Goal: Task Accomplishment & Management: Complete application form

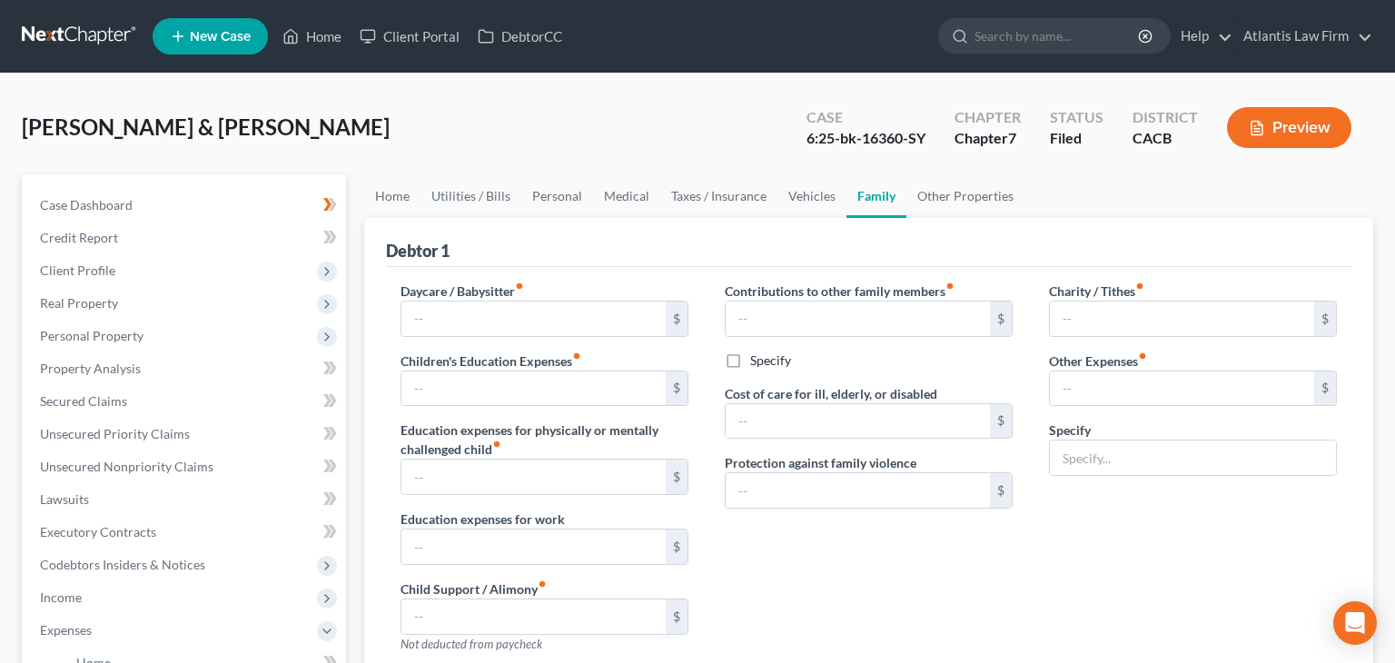
type input "0.00"
type input "200.00"
type input "0.00"
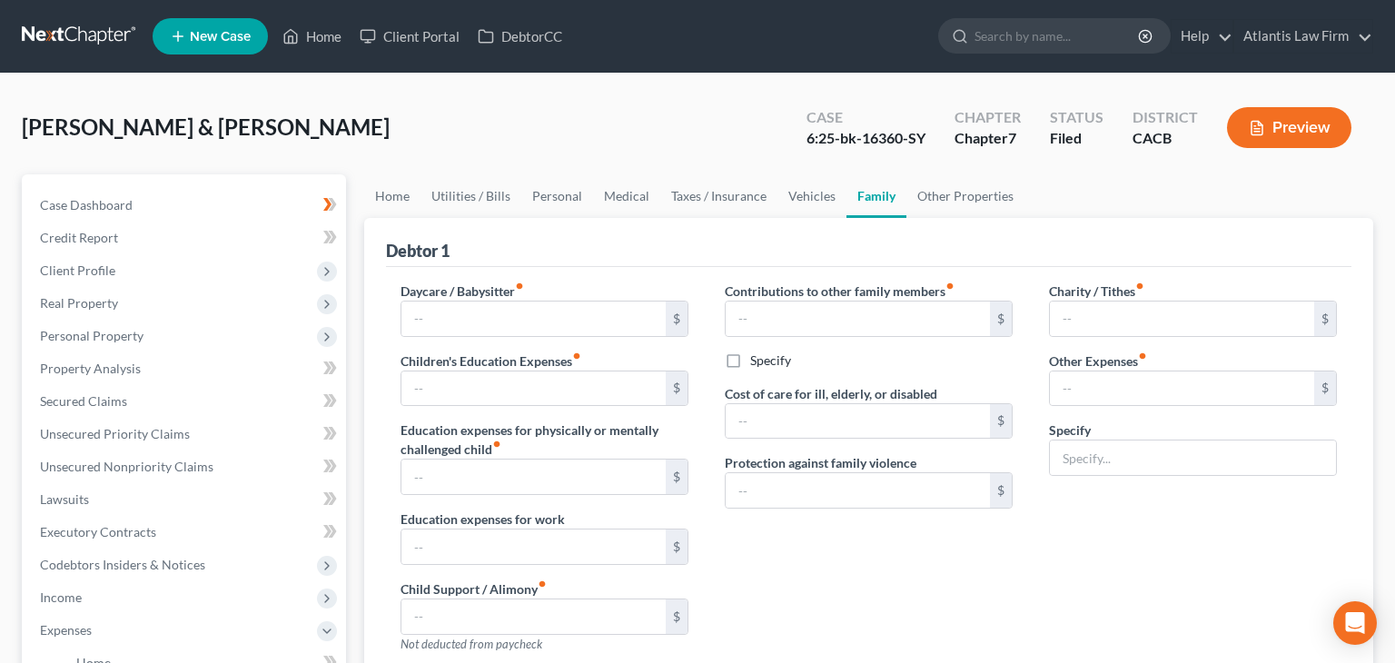
type input "0.00"
radio input "true"
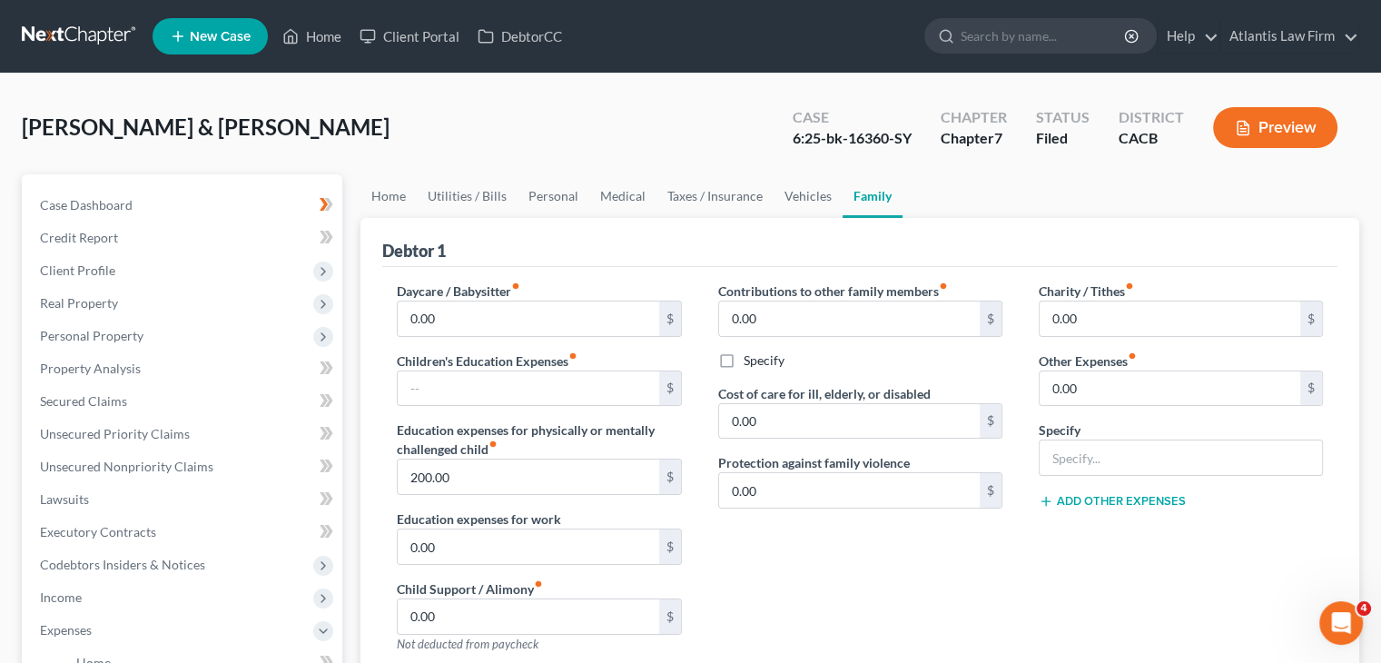
click at [75, 37] on link at bounding box center [80, 36] width 116 height 33
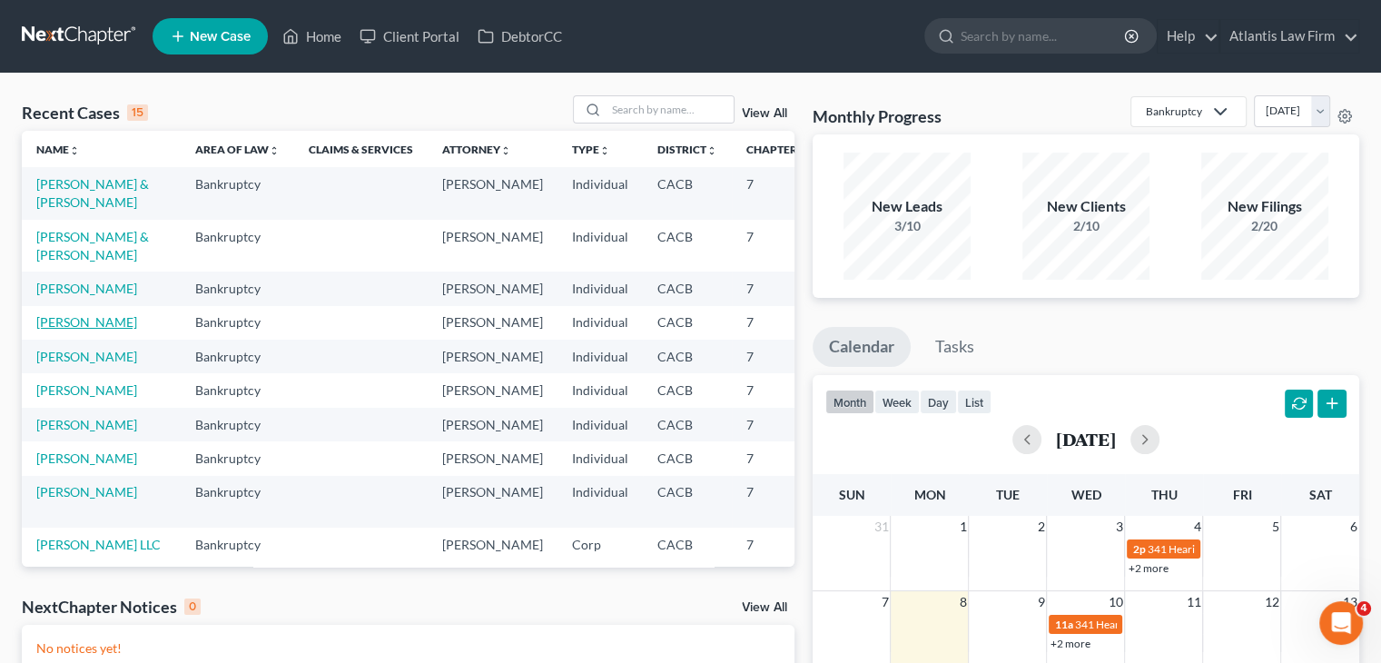
click at [61, 330] on link "[PERSON_NAME]" at bounding box center [86, 321] width 101 height 15
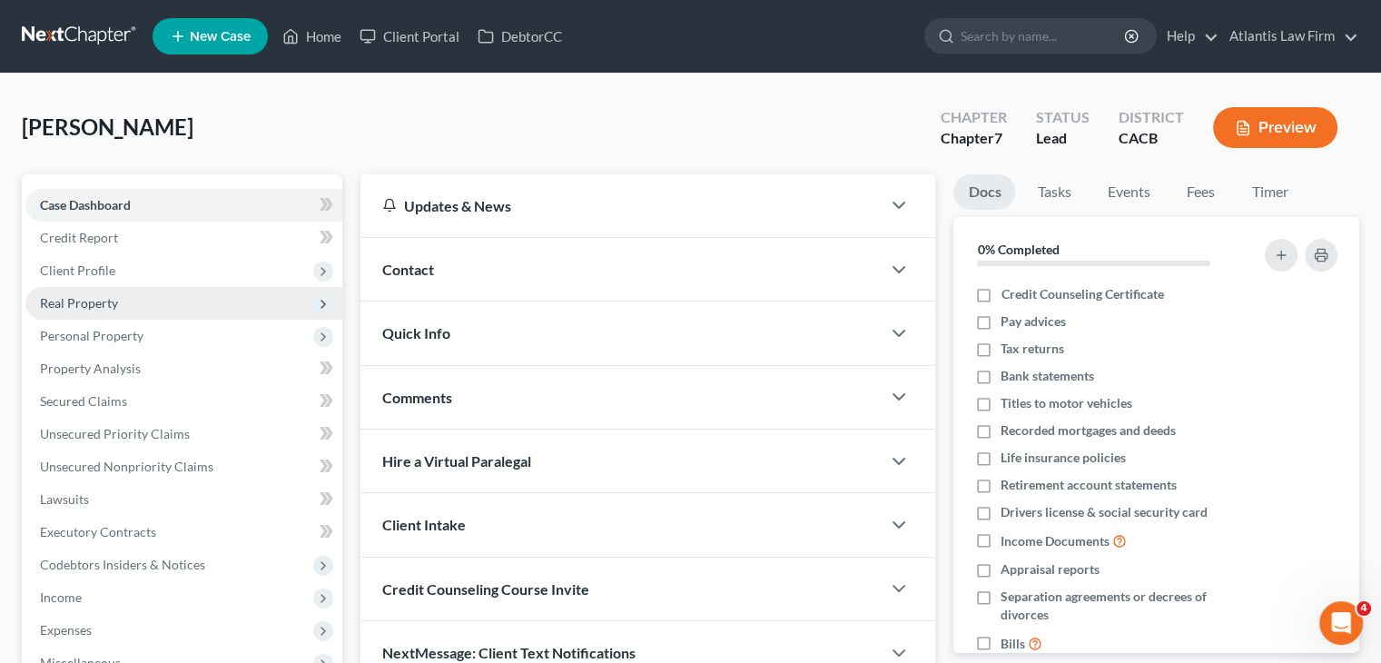
click at [93, 300] on span "Real Property" at bounding box center [79, 302] width 78 height 15
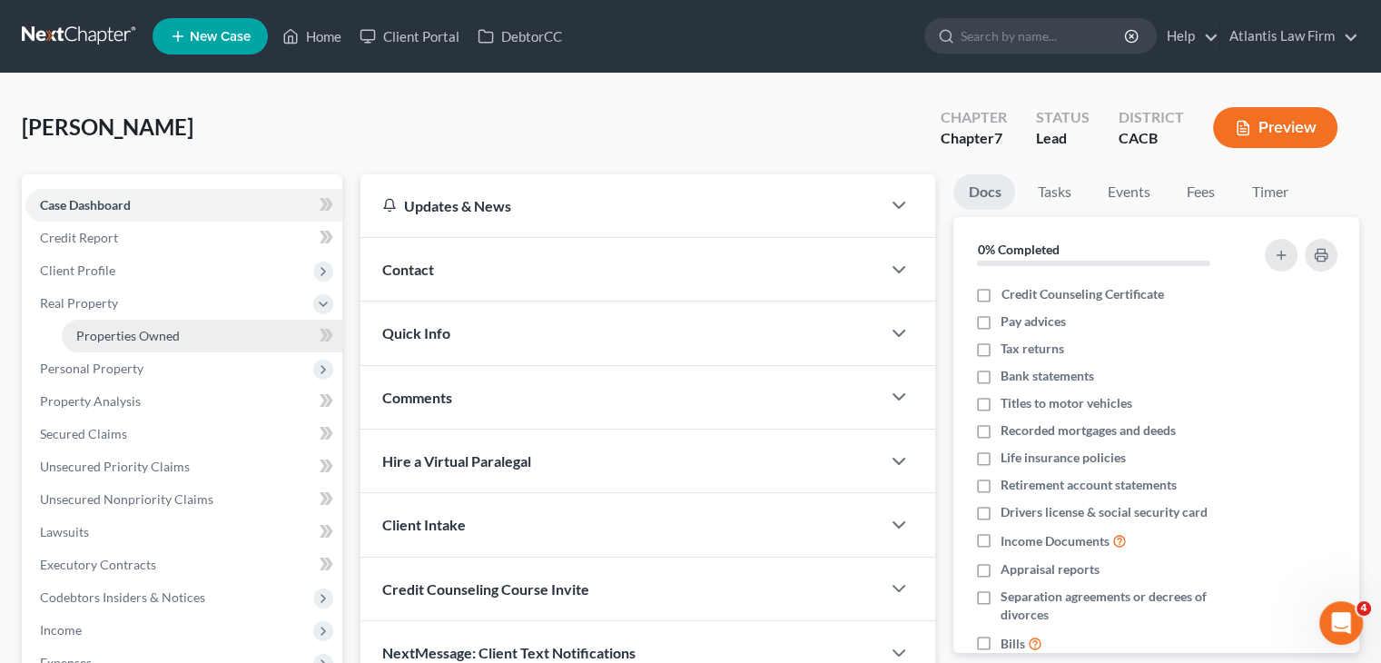
click at [102, 337] on span "Properties Owned" at bounding box center [128, 335] width 104 height 15
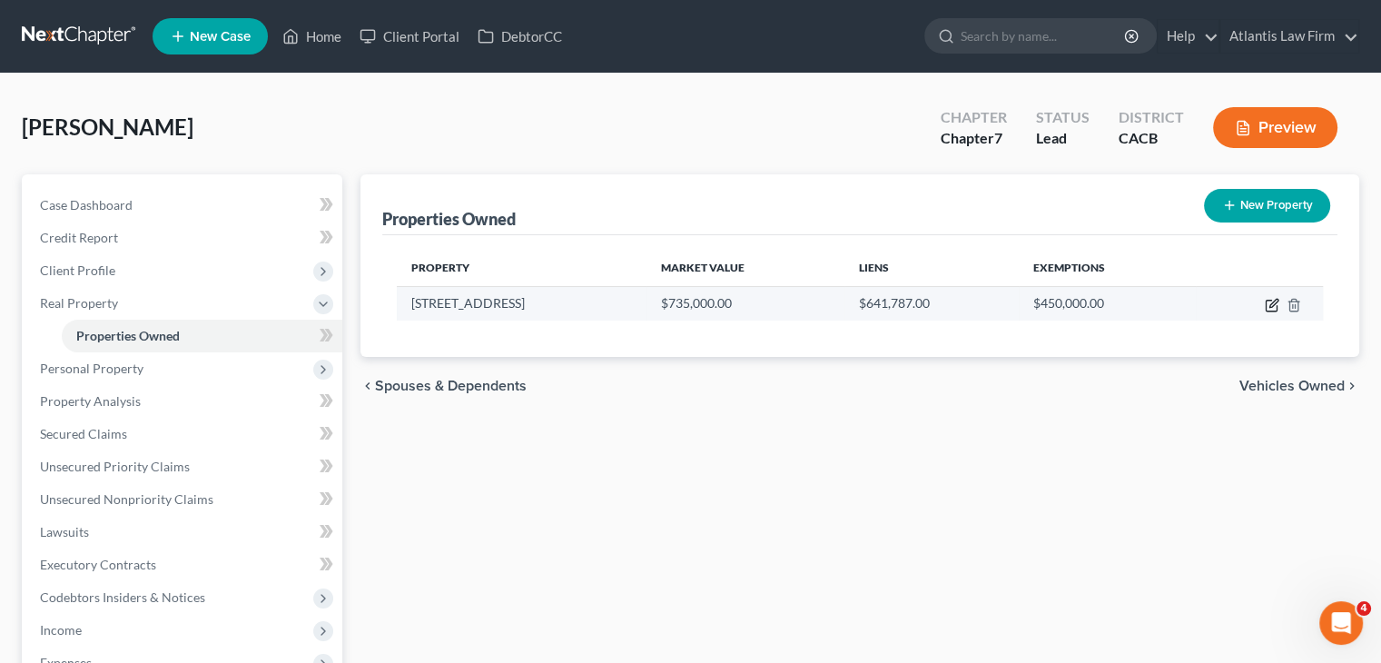
click at [1273, 306] on icon "button" at bounding box center [1272, 305] width 15 height 15
select select "4"
select select "0"
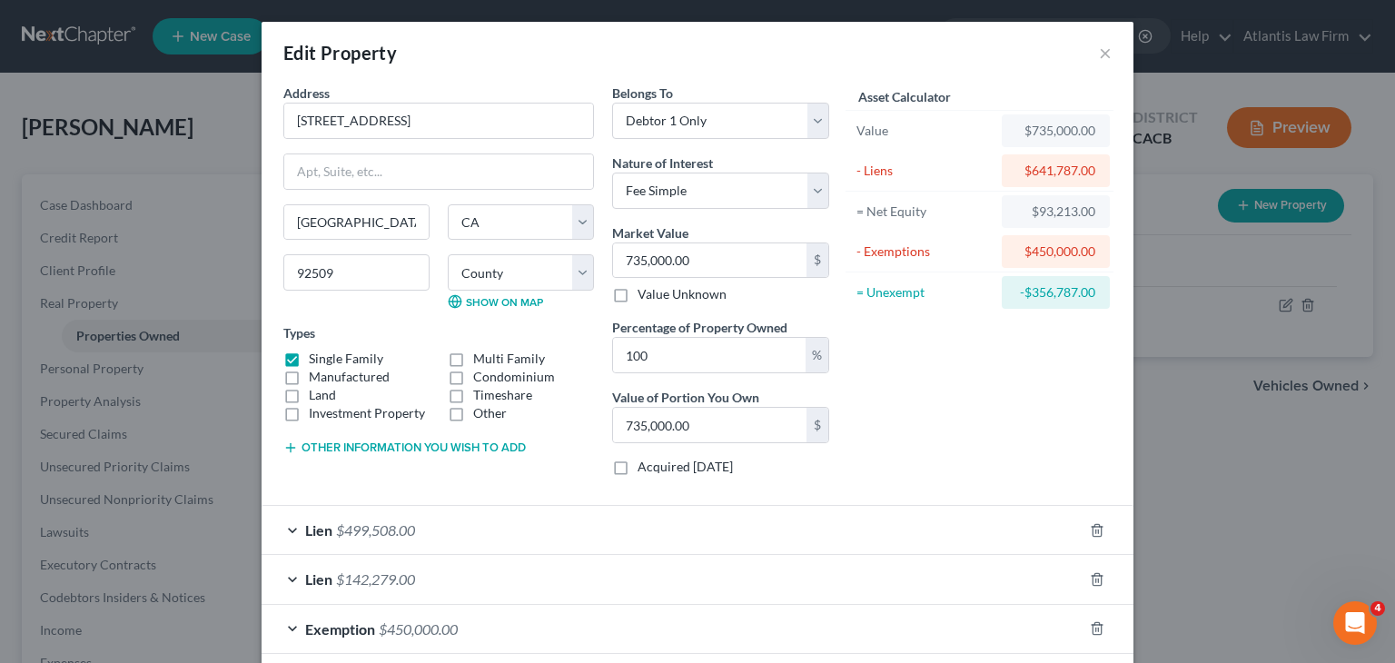
scroll to position [87, 0]
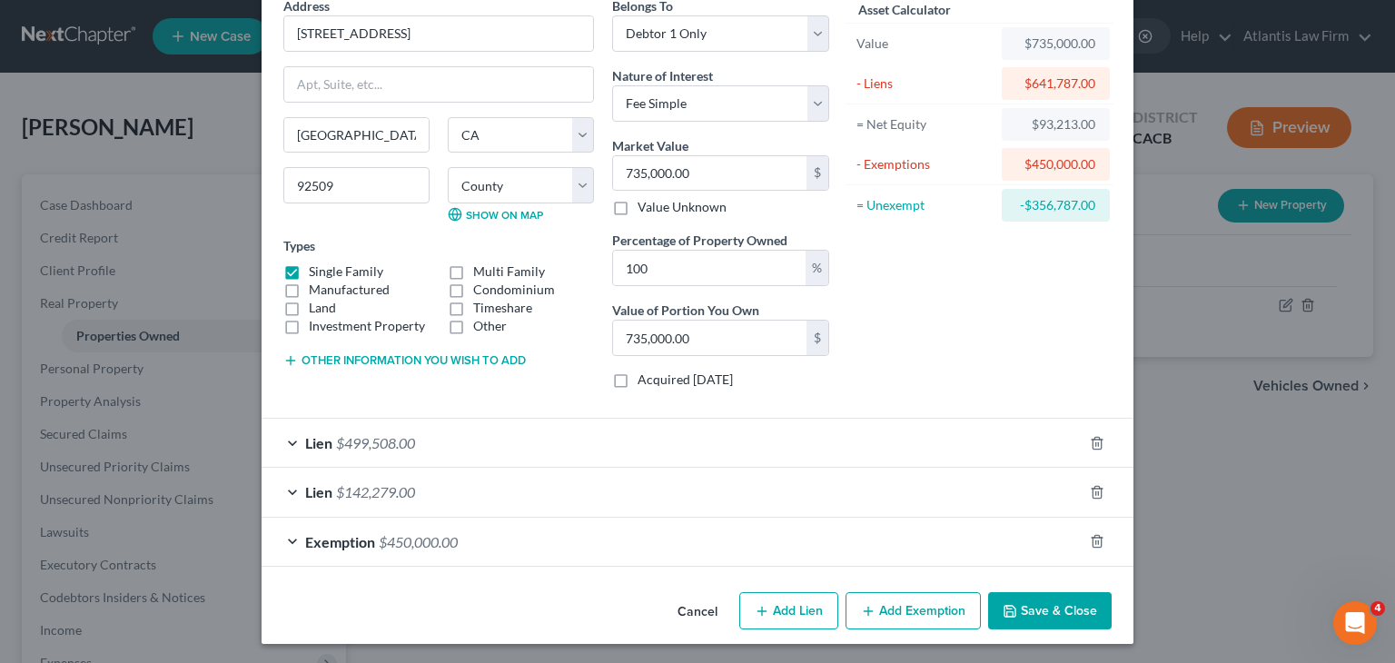
click at [286, 442] on div "Lien $499,508.00" at bounding box center [672, 443] width 821 height 48
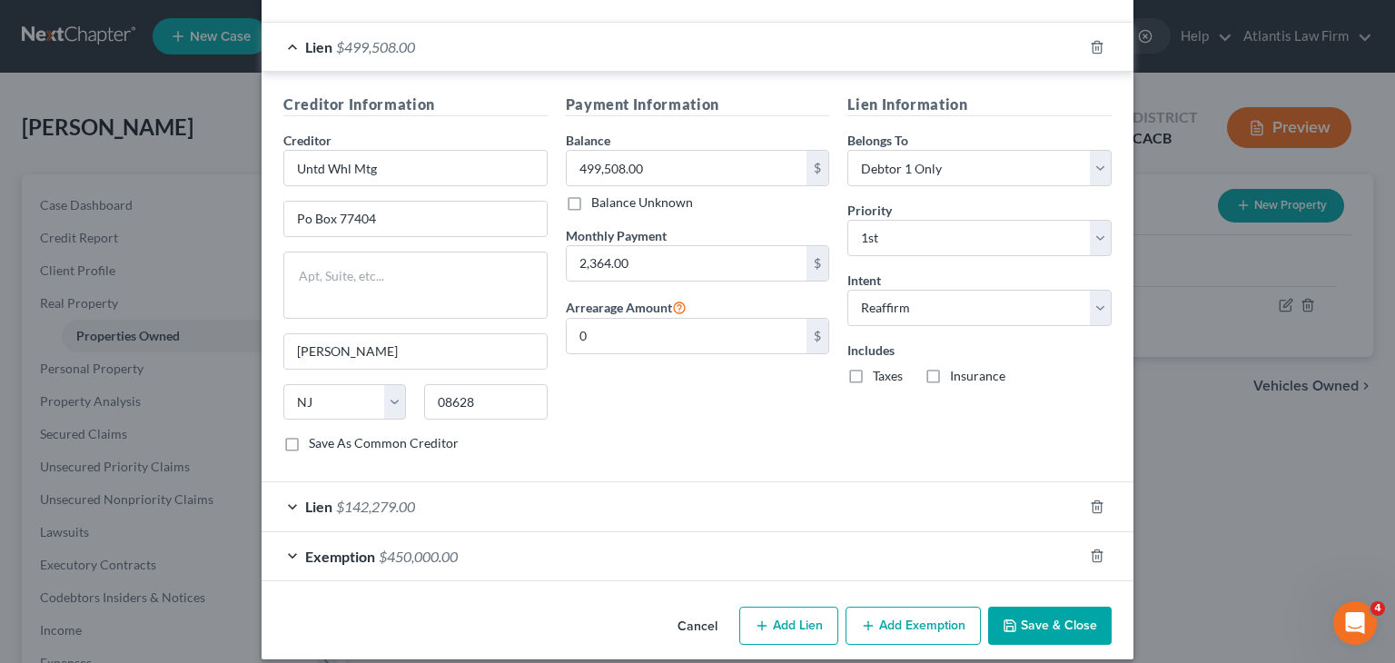
scroll to position [484, 0]
click at [289, 502] on div "Lien $142,279.00" at bounding box center [672, 505] width 821 height 48
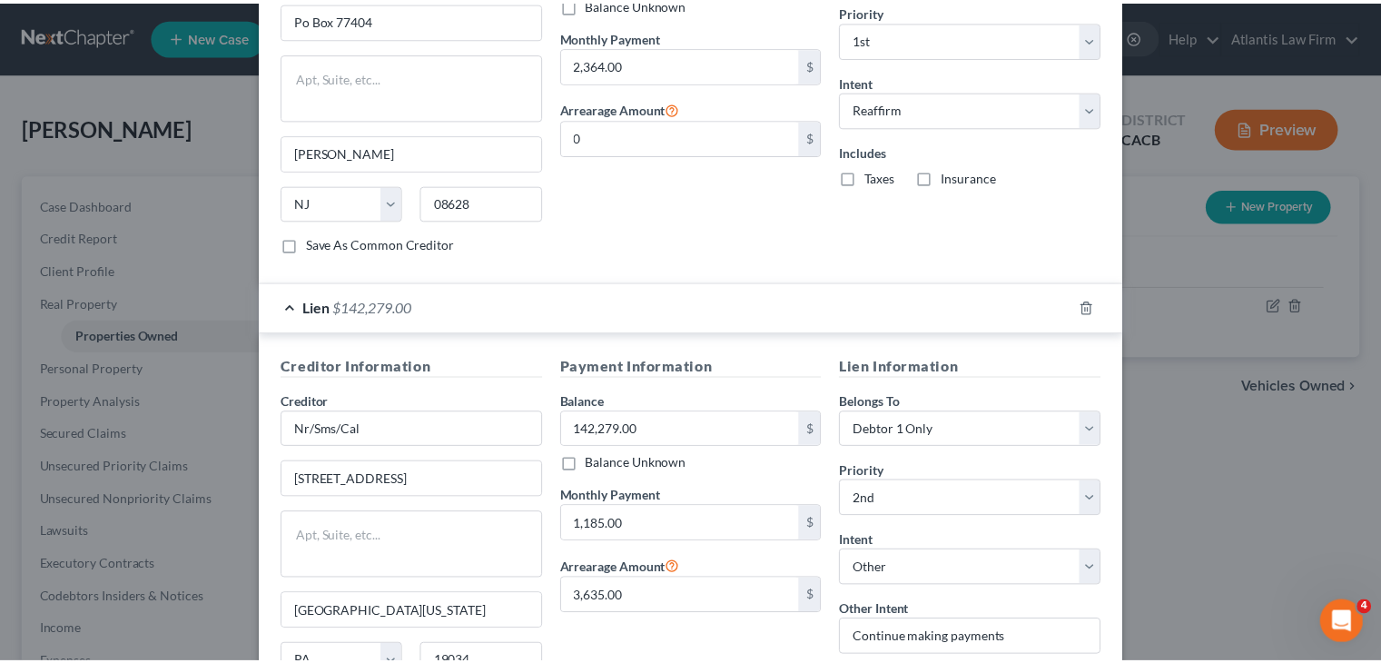
scroll to position [907, 0]
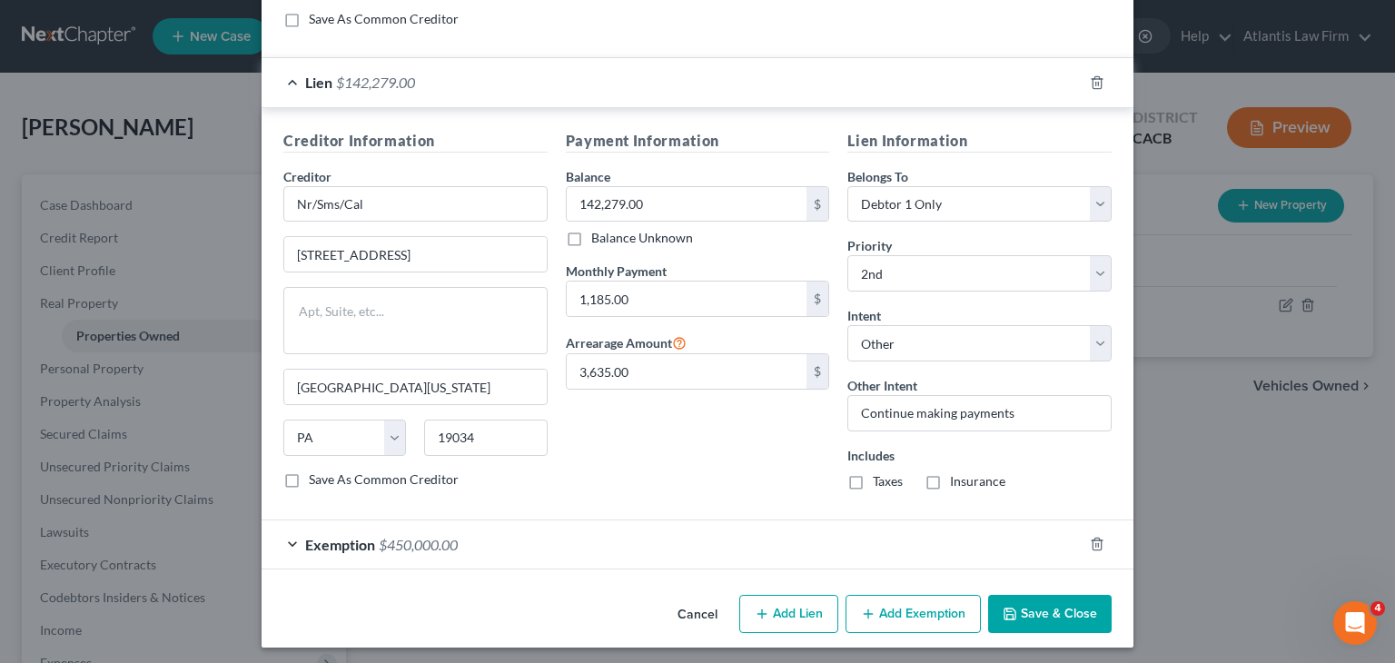
click at [1021, 608] on button "Save & Close" at bounding box center [1050, 614] width 124 height 38
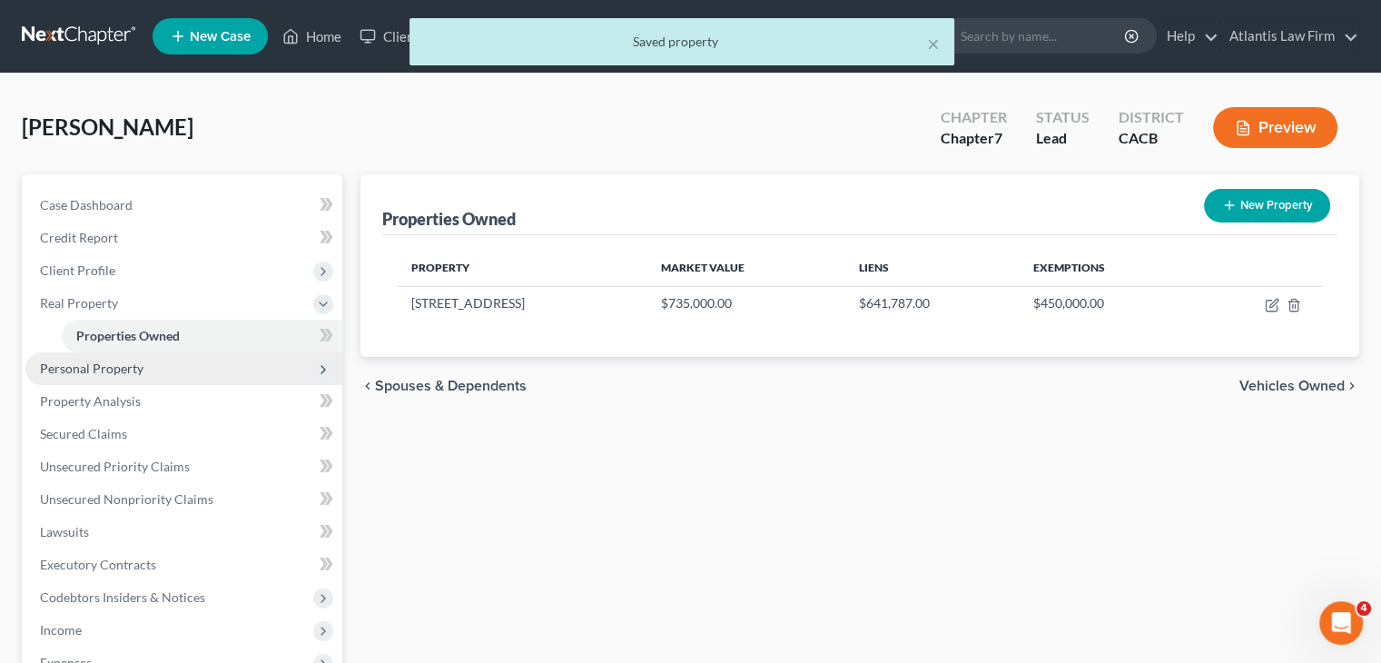
click at [138, 361] on span "Personal Property" at bounding box center [92, 368] width 104 height 15
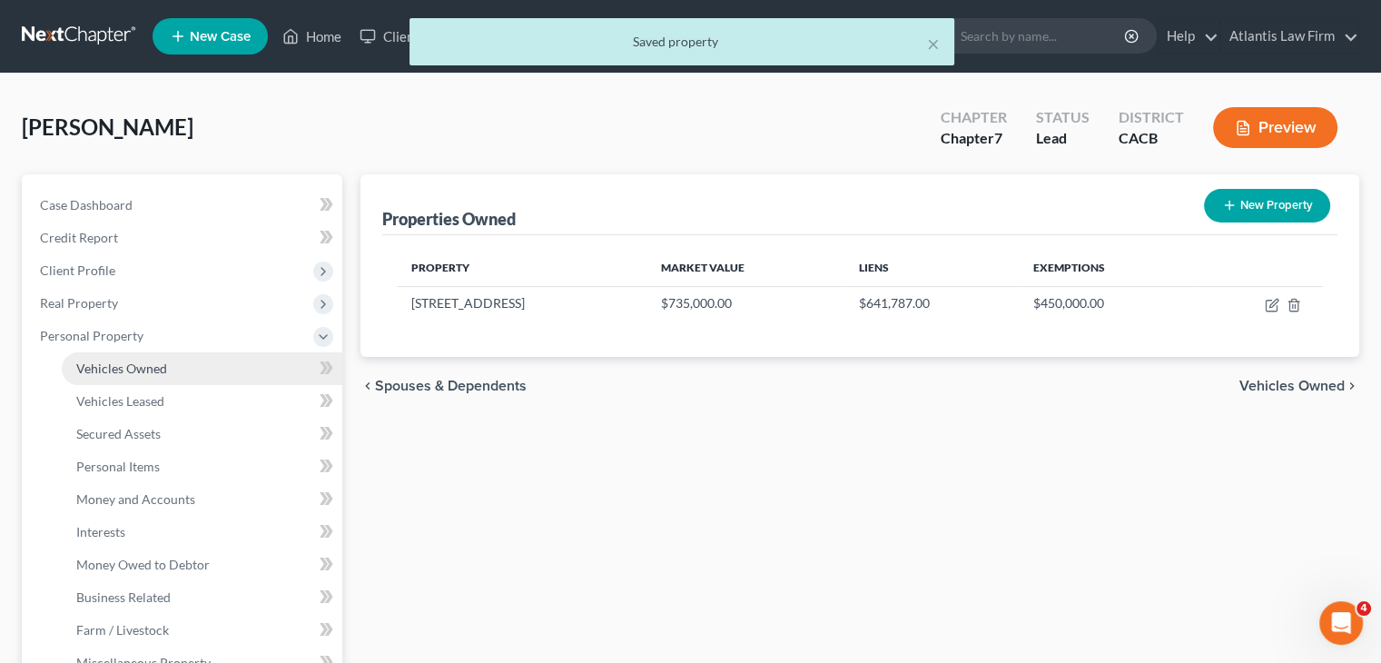
click at [160, 364] on span "Vehicles Owned" at bounding box center [121, 368] width 91 height 15
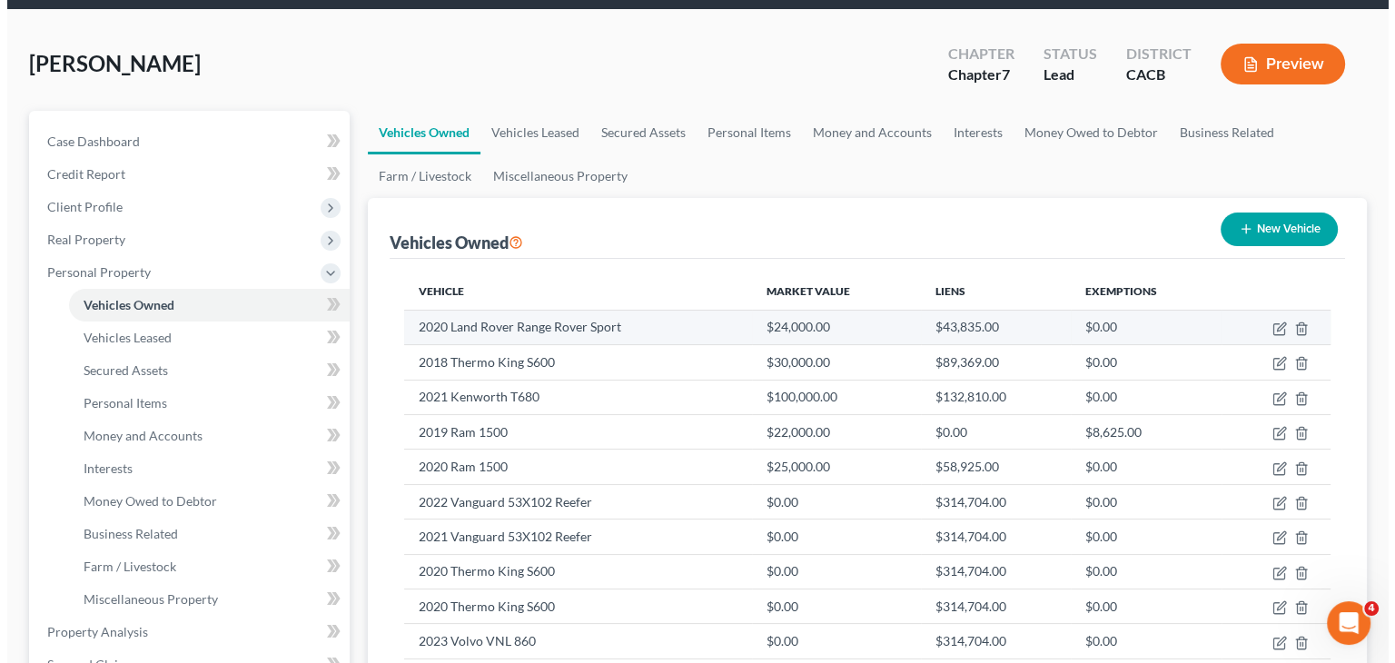
scroll to position [64, 0]
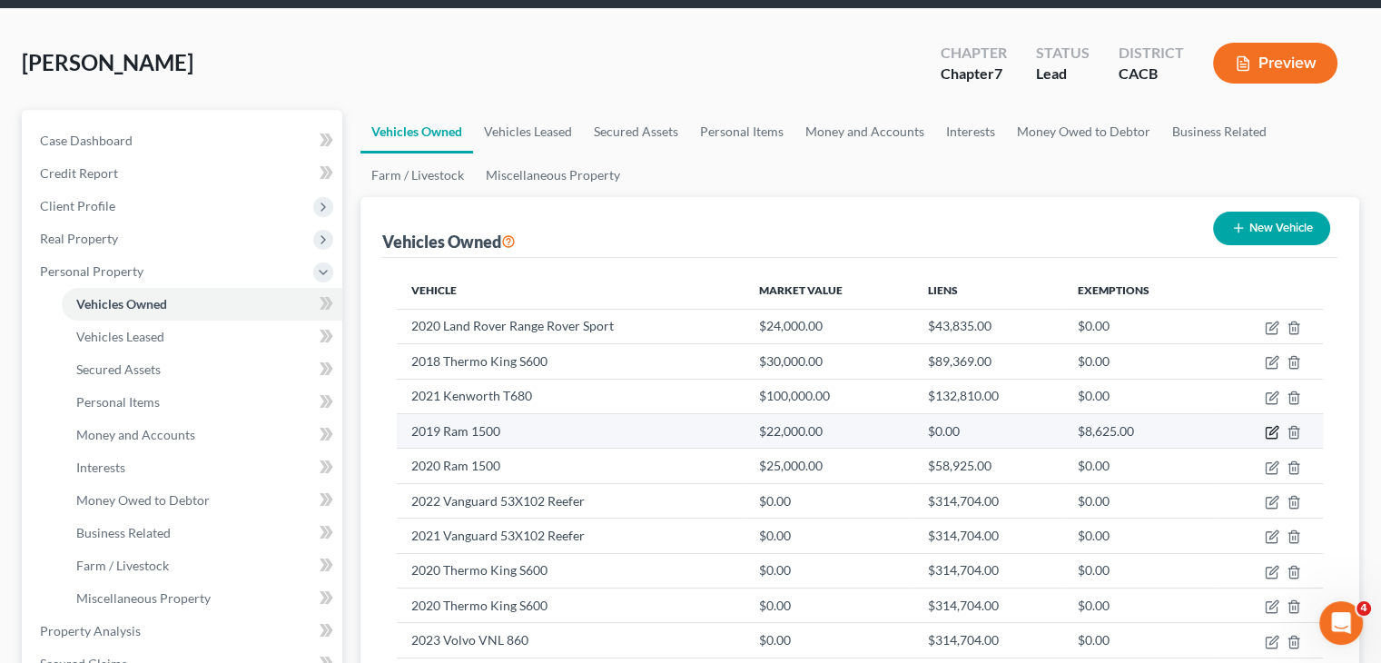
click at [1268, 425] on icon "button" at bounding box center [1272, 432] width 15 height 15
select select "0"
select select "7"
select select "2"
select select "0"
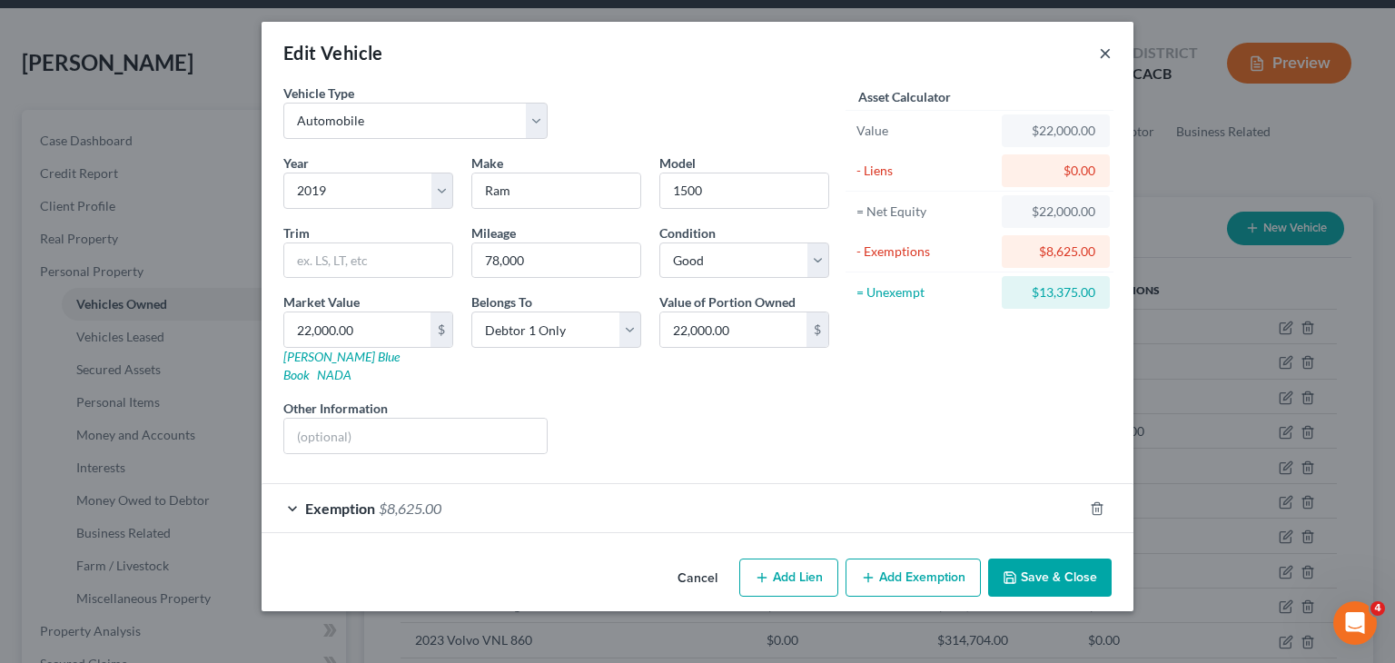
click at [1104, 55] on button "×" at bounding box center [1105, 53] width 13 height 22
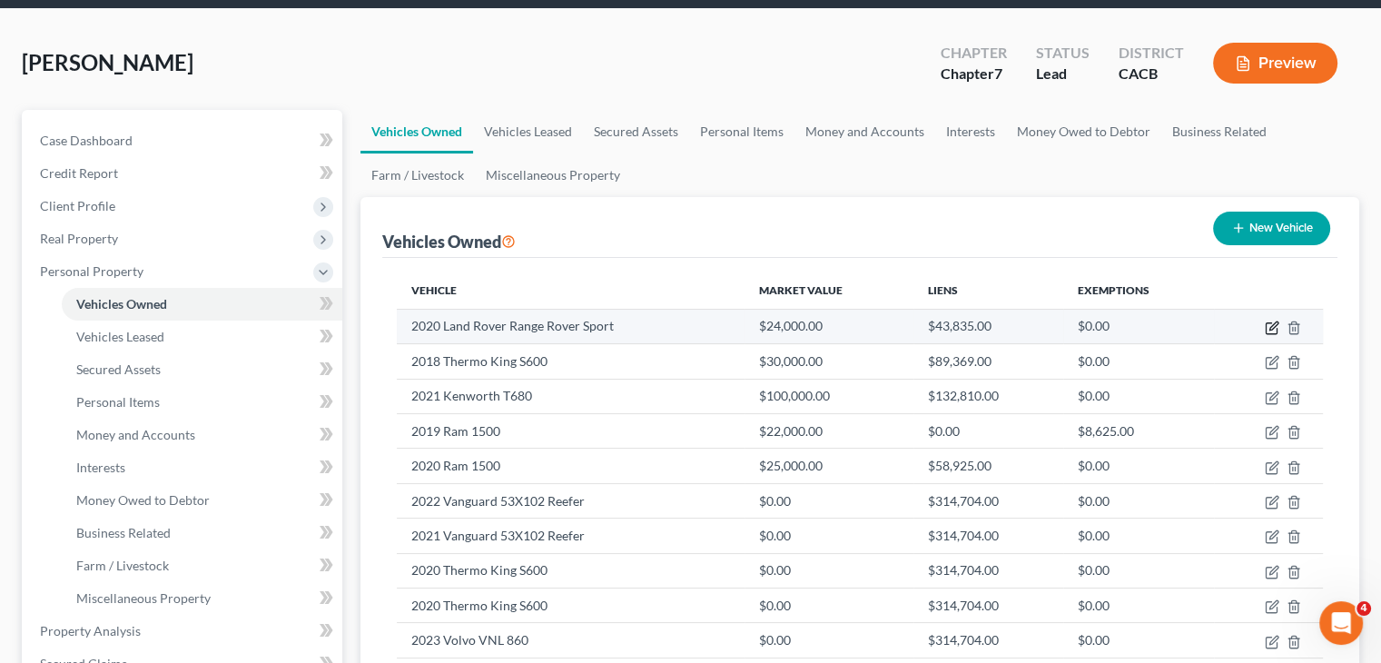
click at [1274, 324] on icon "button" at bounding box center [1272, 328] width 15 height 15
select select "0"
select select "6"
select select "2"
select select "0"
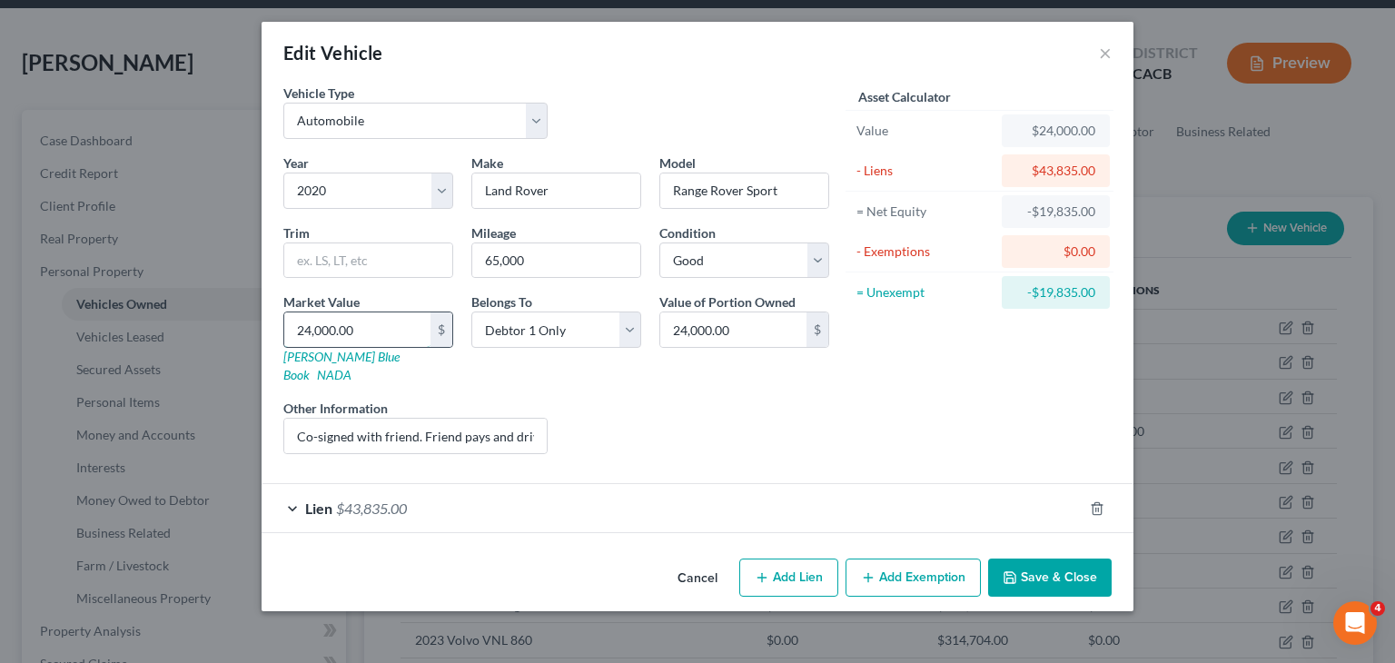
click at [309, 330] on input "24,000.00" at bounding box center [357, 329] width 146 height 35
type input "2,000.00"
type input "28,000.00"
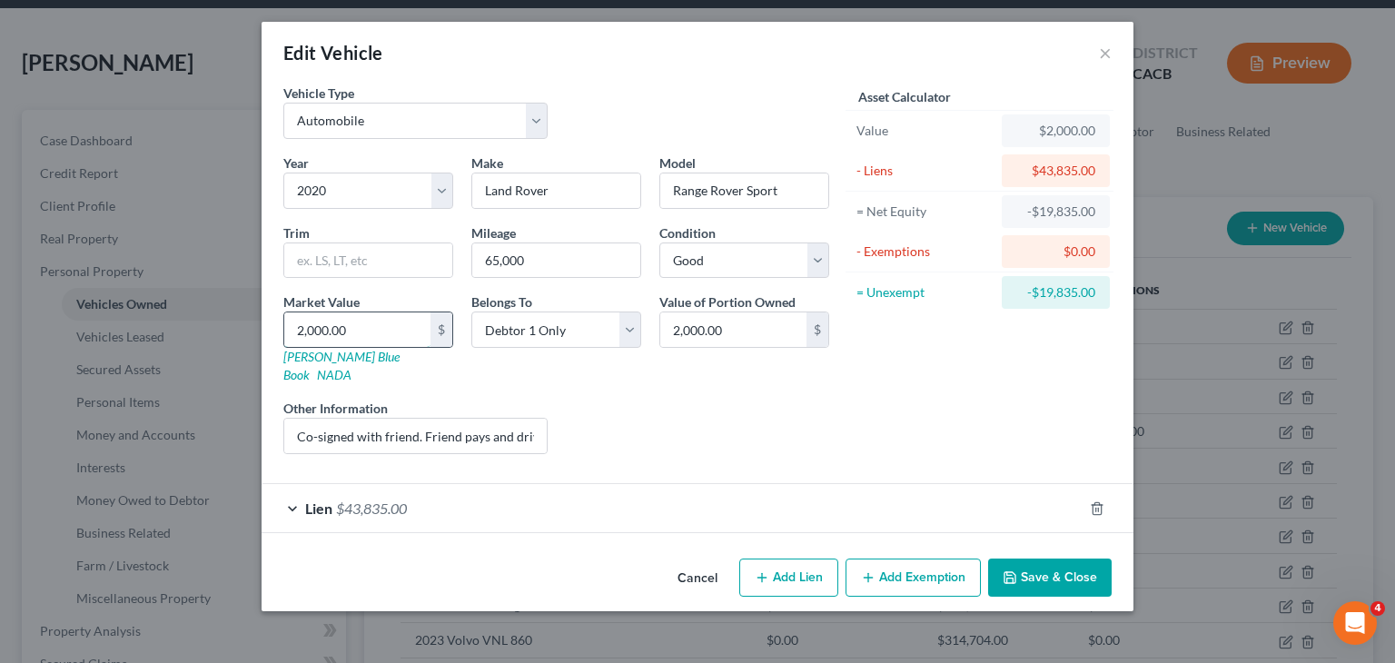
type input "28,000.00"
click at [995, 558] on button "Save & Close" at bounding box center [1050, 577] width 124 height 38
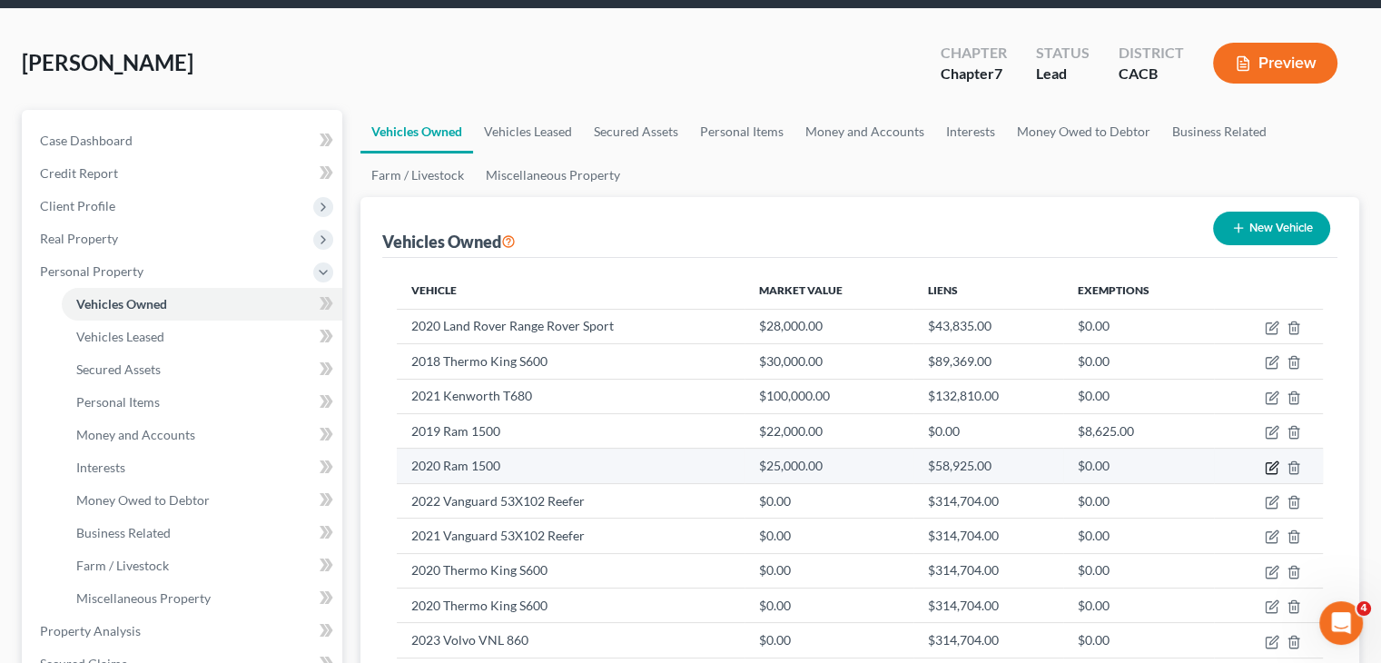
click at [1274, 466] on icon "button" at bounding box center [1272, 467] width 15 height 15
select select "0"
select select "6"
select select "2"
select select "0"
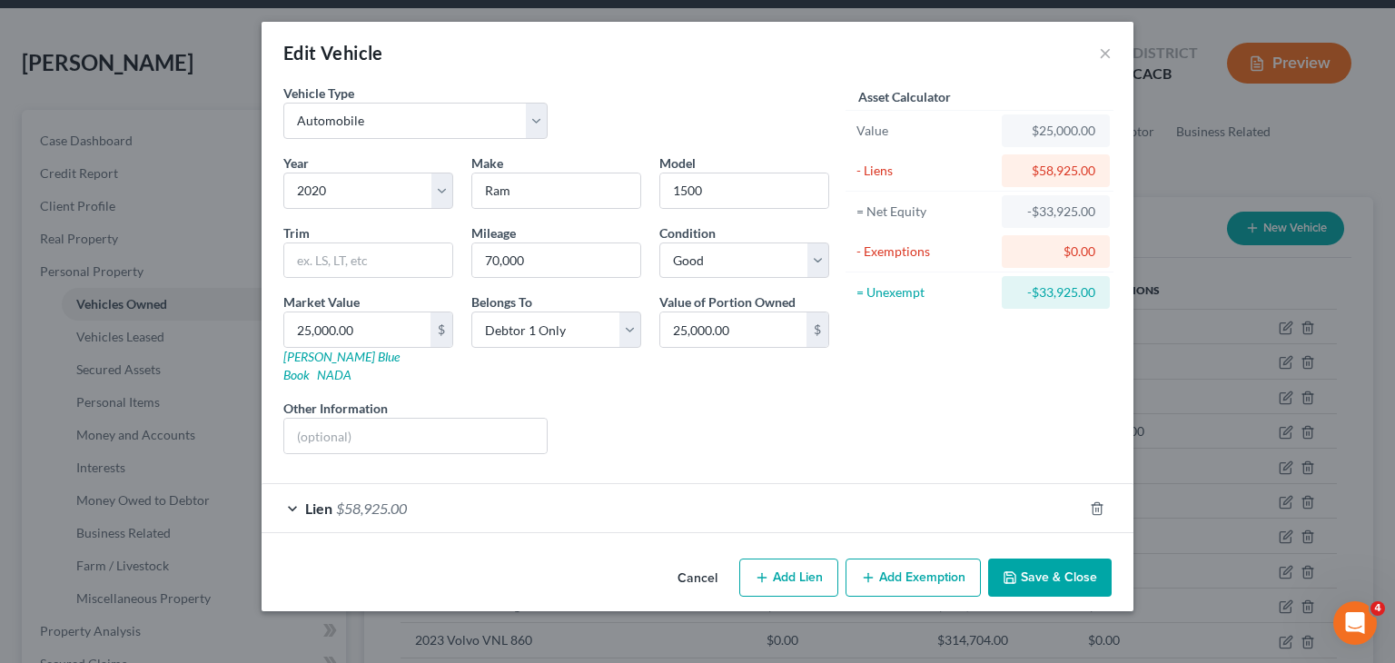
click at [292, 489] on div "Lien $58,925.00" at bounding box center [672, 508] width 821 height 48
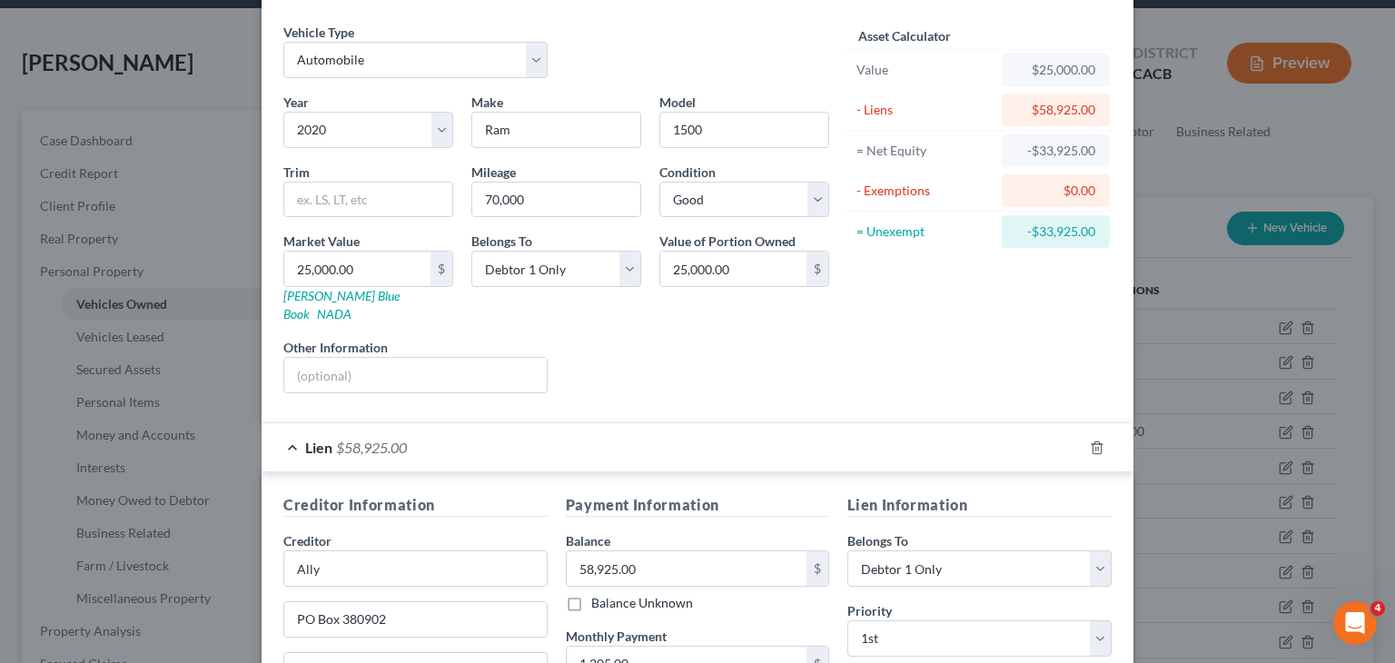
scroll to position [18, 0]
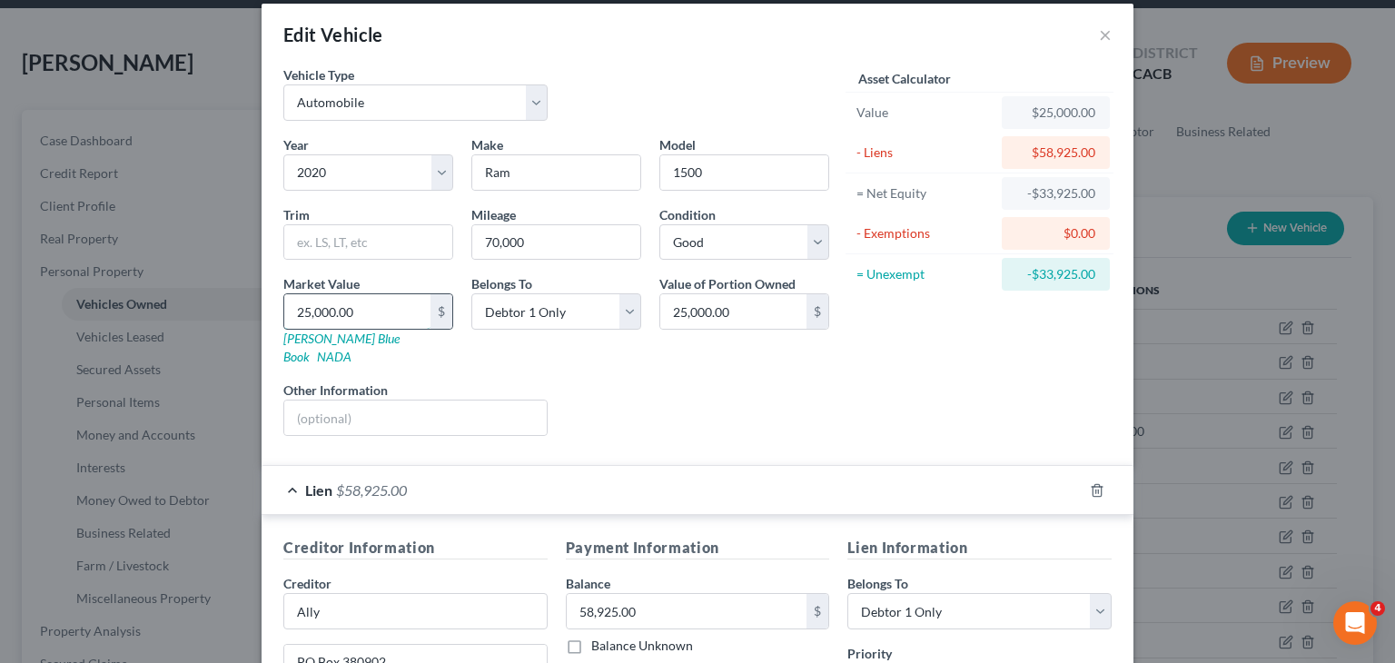
click at [301, 309] on input "25,000.00" at bounding box center [357, 311] width 146 height 35
type input "3"
type input "3.00"
type input "32"
type input "32.00"
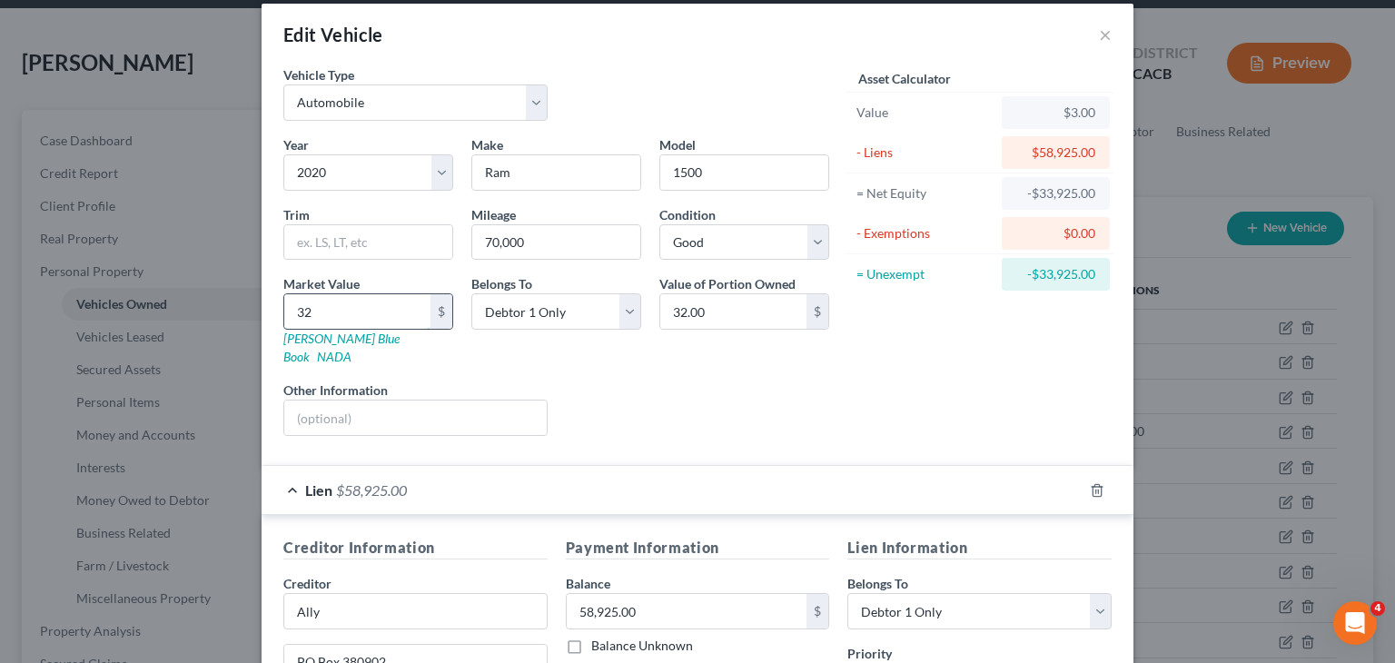
type input "320"
type input "320.00"
type input "3200"
type input "3,200.00"
type input "3,2000"
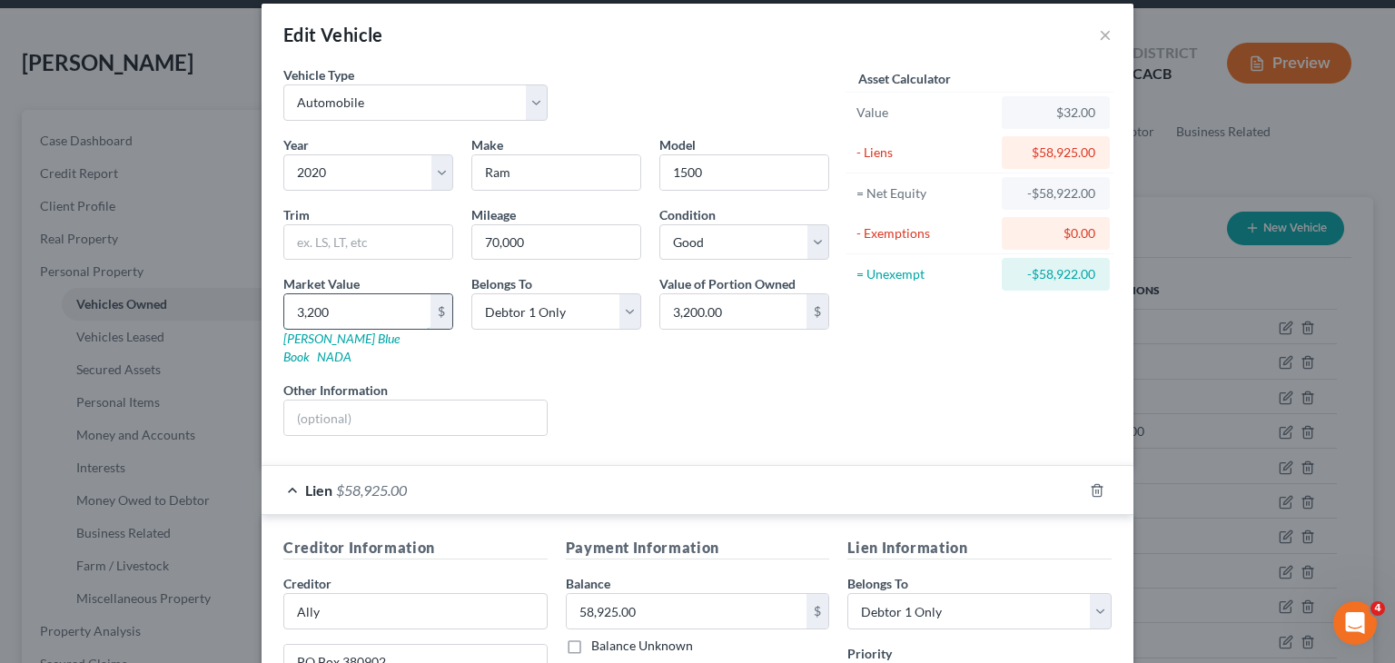
type input "32,000.00"
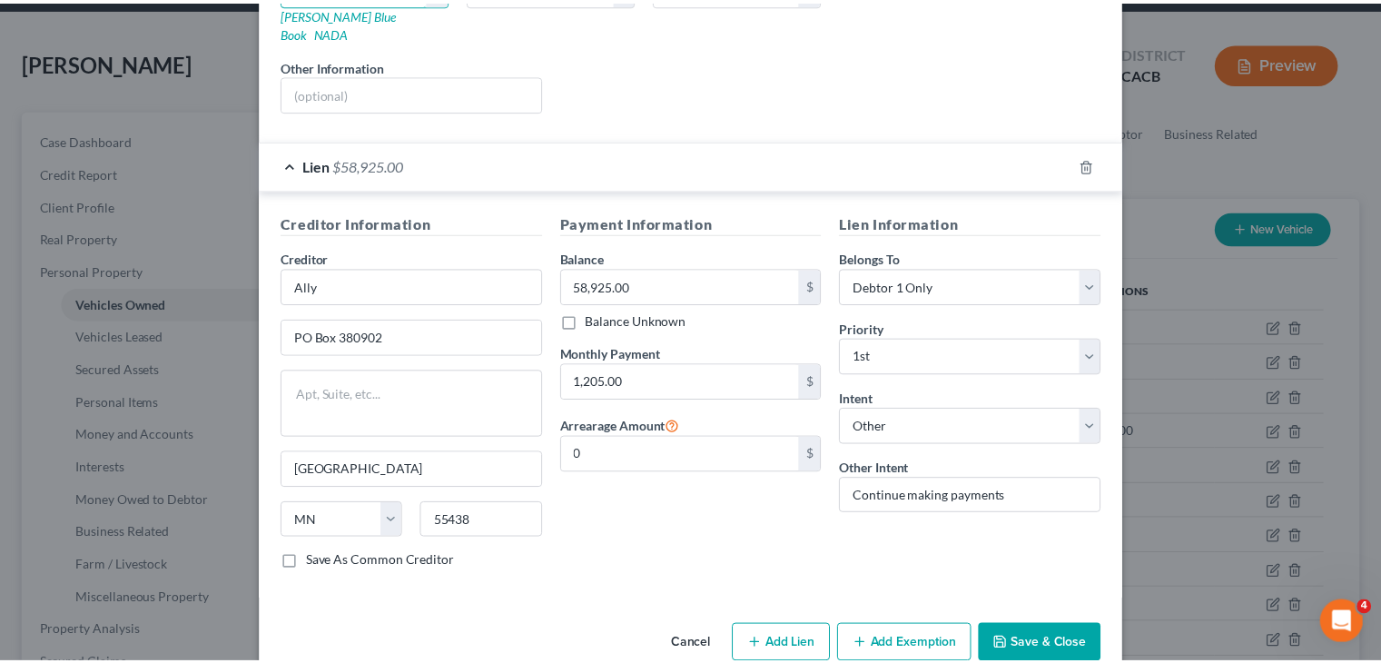
scroll to position [349, 0]
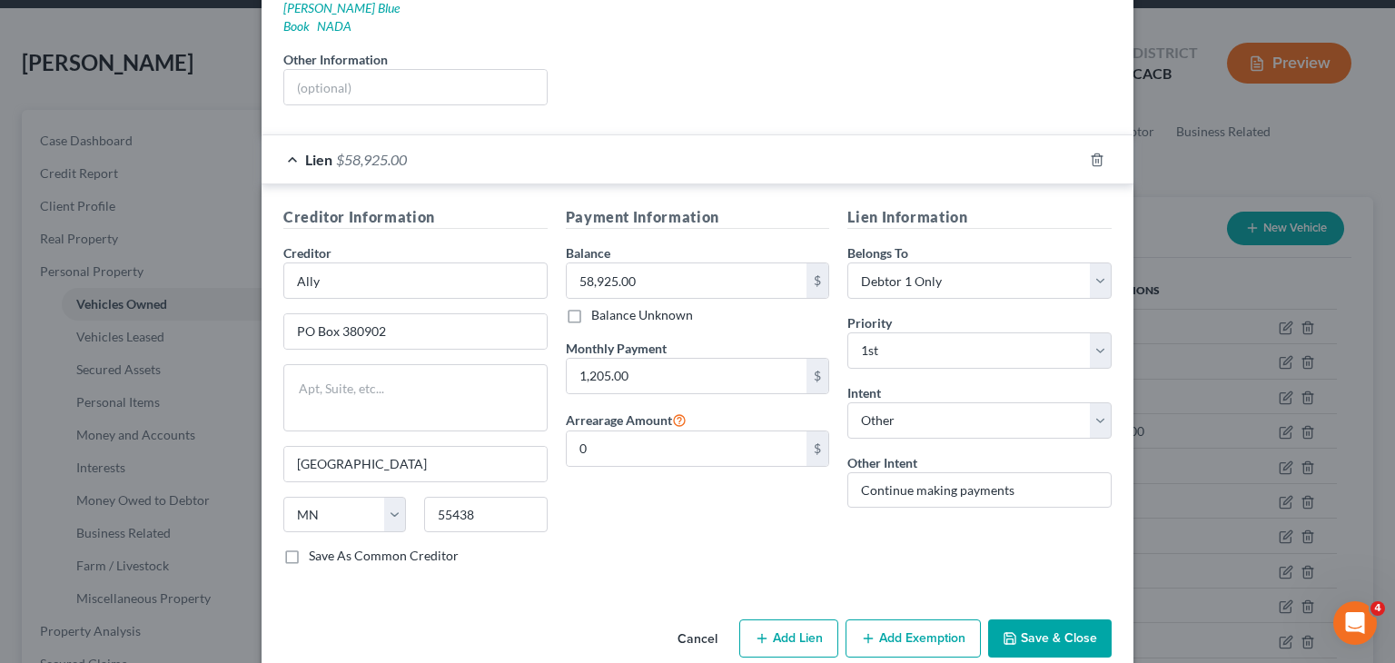
type input "32,000"
click at [1024, 619] on button "Save & Close" at bounding box center [1050, 638] width 124 height 38
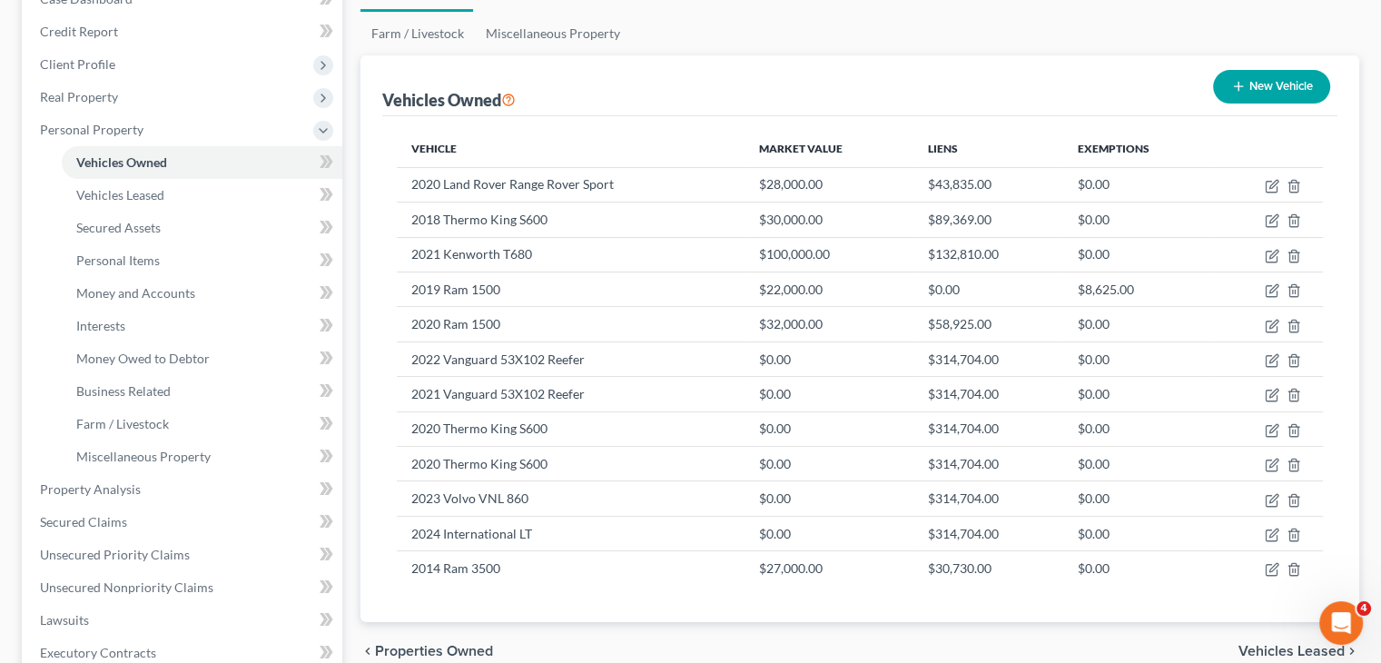
scroll to position [207, 0]
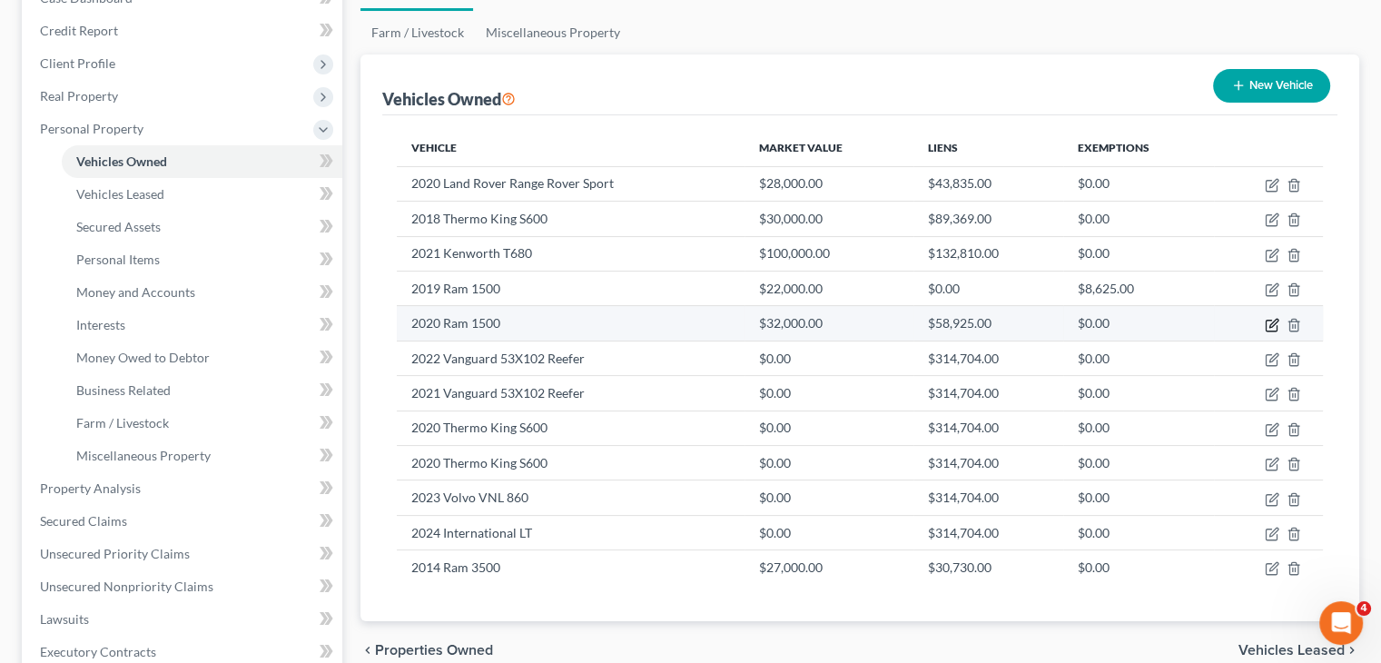
click at [1268, 321] on icon "button" at bounding box center [1272, 325] width 15 height 15
select select "0"
select select "6"
select select "2"
select select "0"
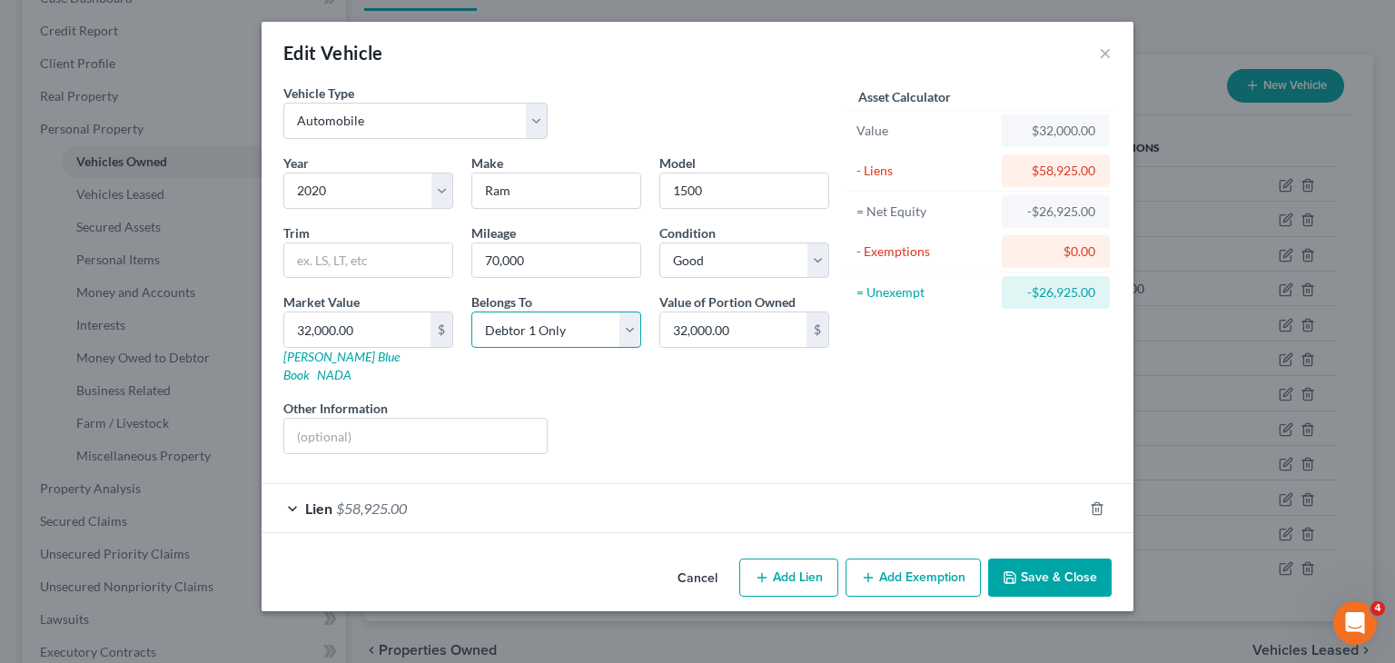
click at [629, 330] on select "Select Debtor 1 Only Debtor 2 Only Debtor 1 And Debtor 2 Only At Least One Of T…" at bounding box center [556, 329] width 170 height 36
click at [935, 382] on div "Asset Calculator Value $32,000.00 - Liens $58,925.00 = Net Equity -$26,925.00 -…" at bounding box center [979, 276] width 282 height 385
click at [1104, 49] on button "×" at bounding box center [1105, 53] width 13 height 22
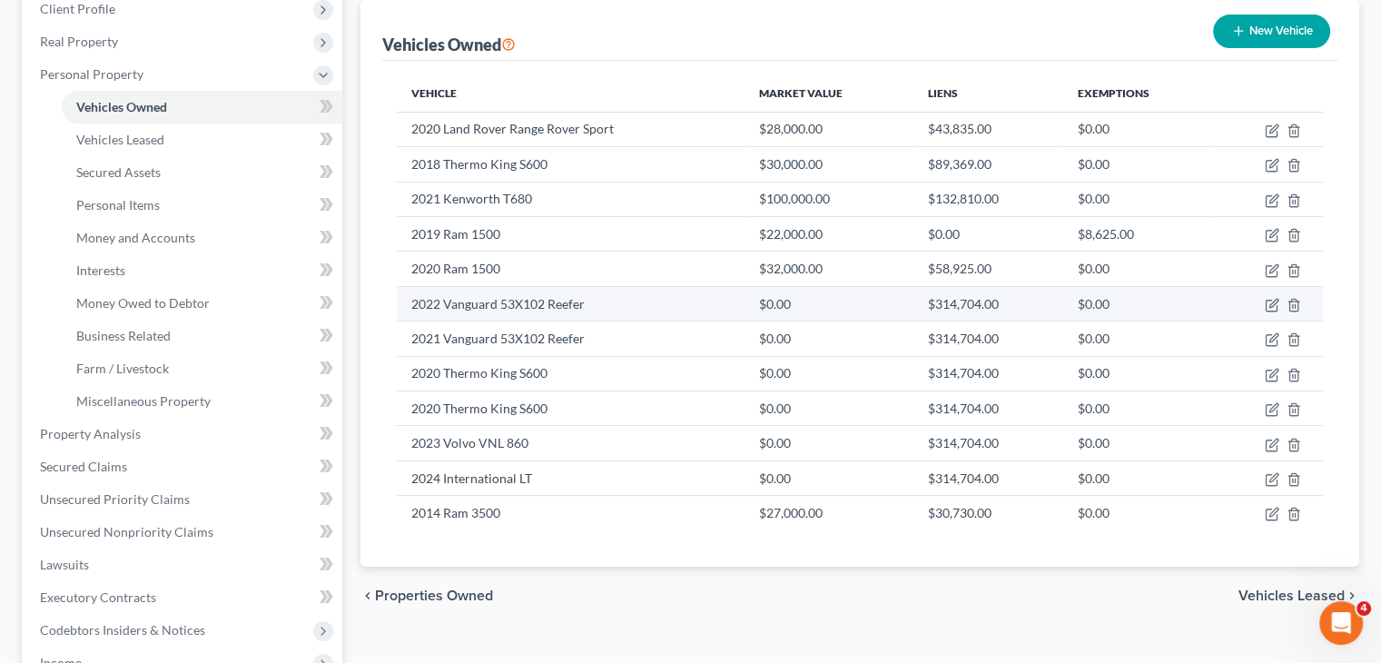
scroll to position [287, 0]
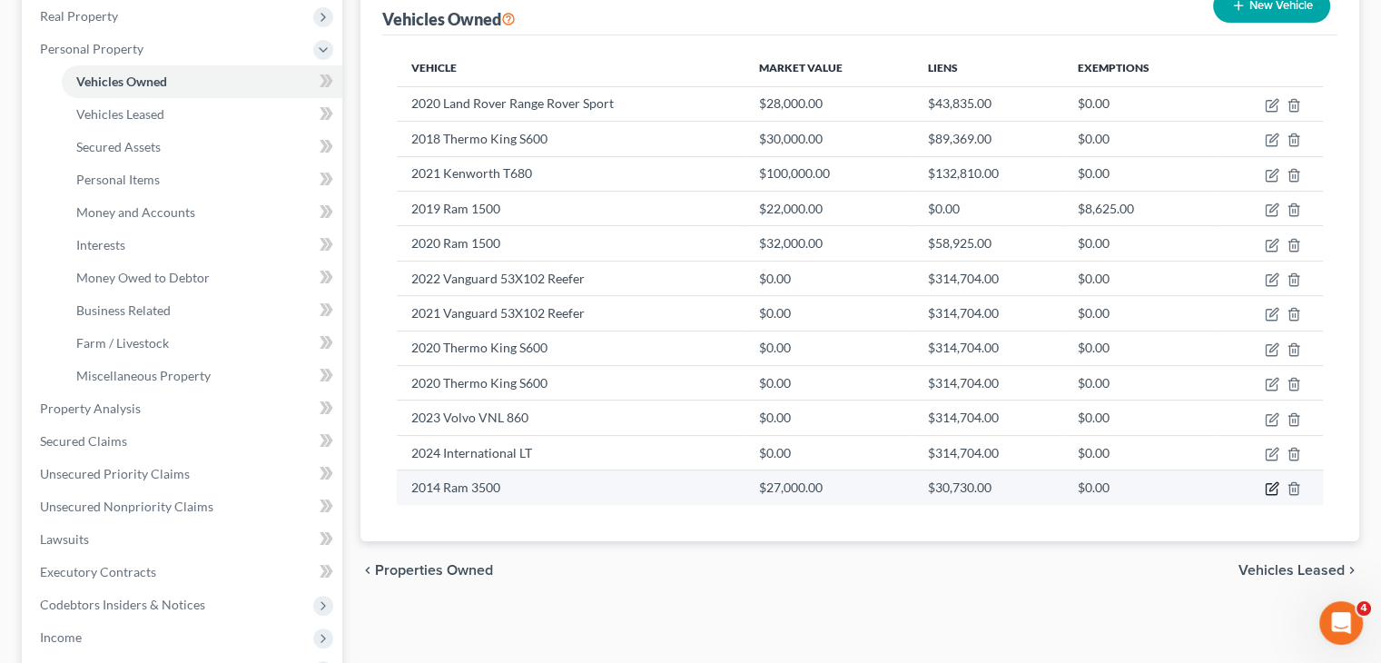
click at [1270, 482] on icon "button" at bounding box center [1272, 488] width 15 height 15
select select "0"
select select "12"
select select "2"
select select "0"
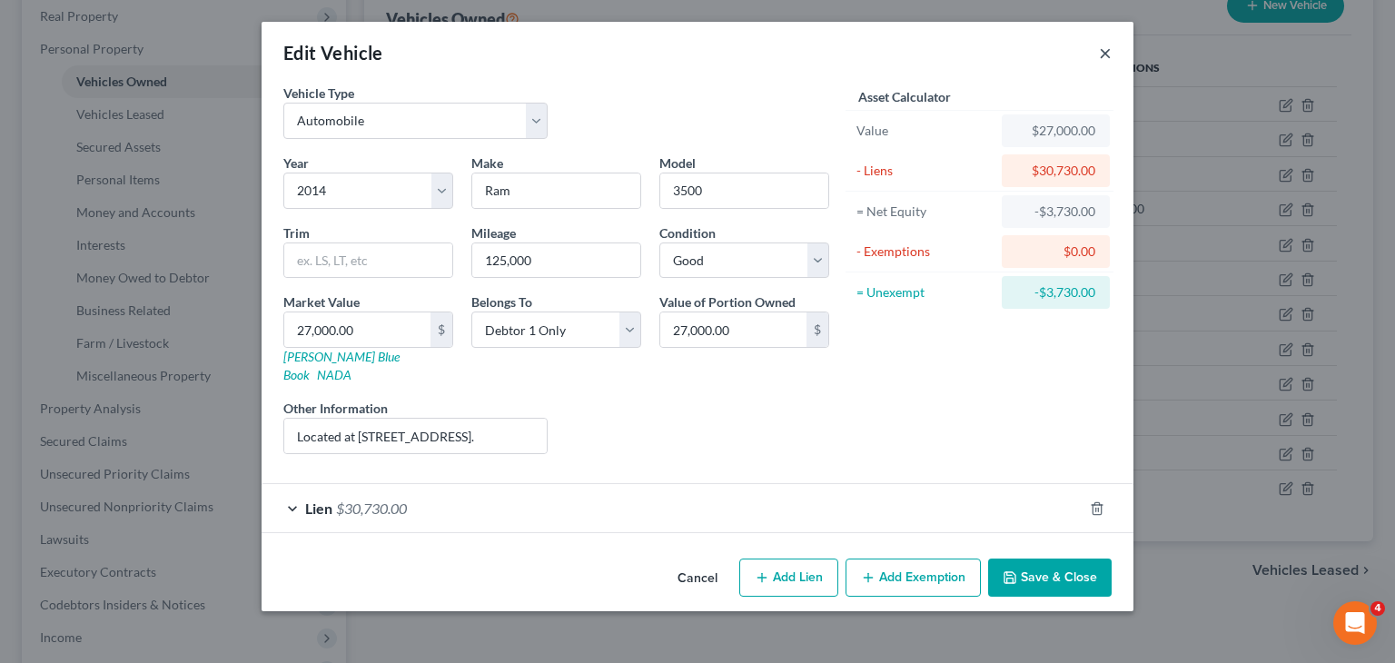
click at [1103, 55] on button "×" at bounding box center [1105, 53] width 13 height 22
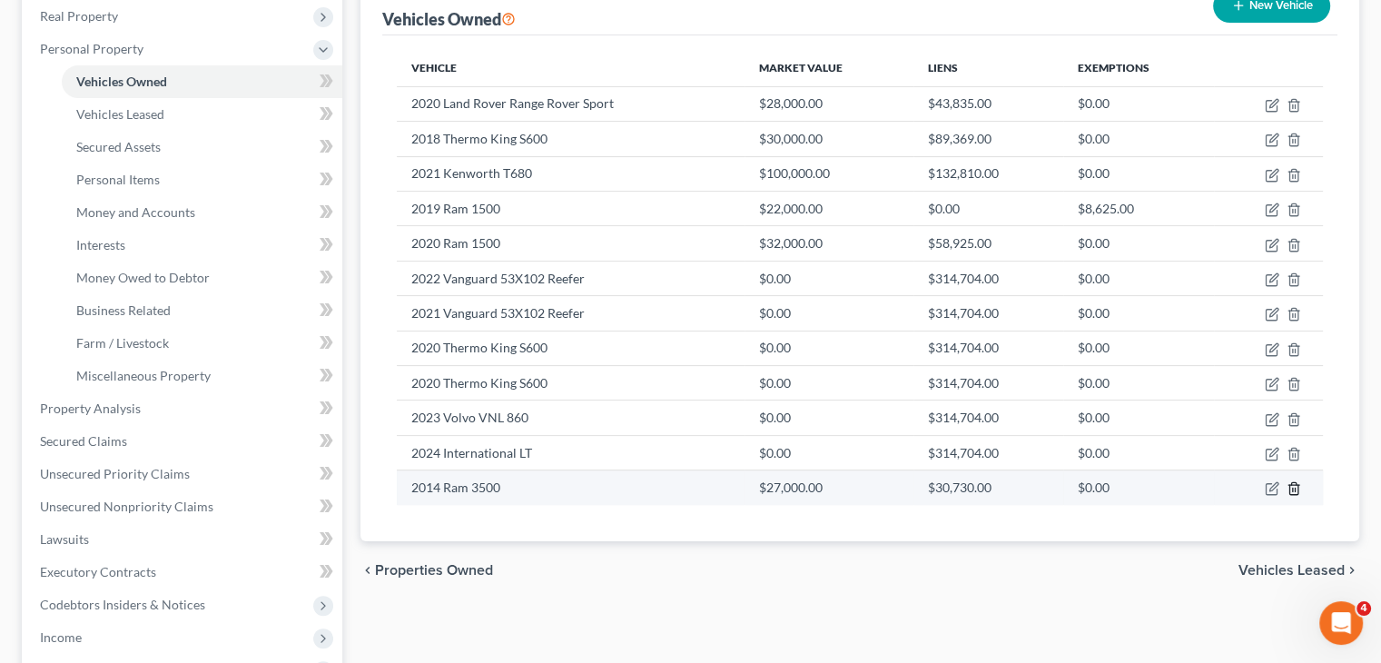
click at [1290, 484] on icon "button" at bounding box center [1294, 488] width 15 height 15
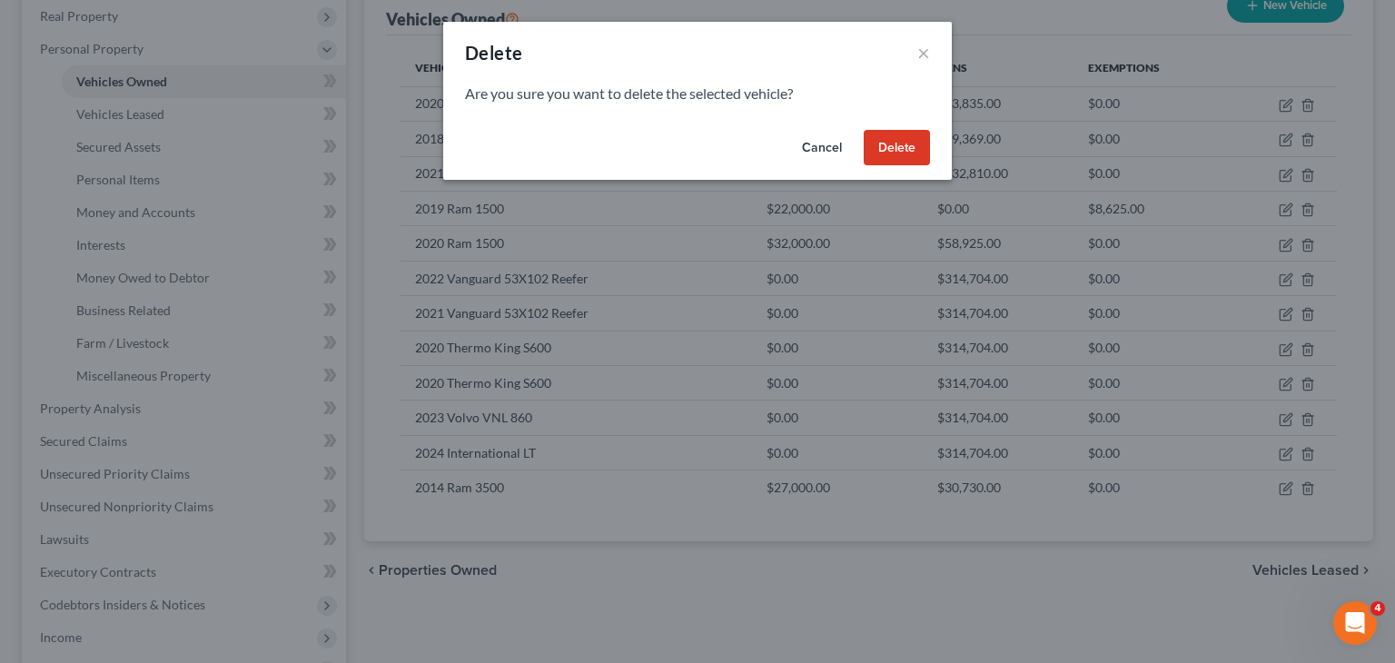
click at [891, 145] on button "Delete" at bounding box center [897, 148] width 66 height 36
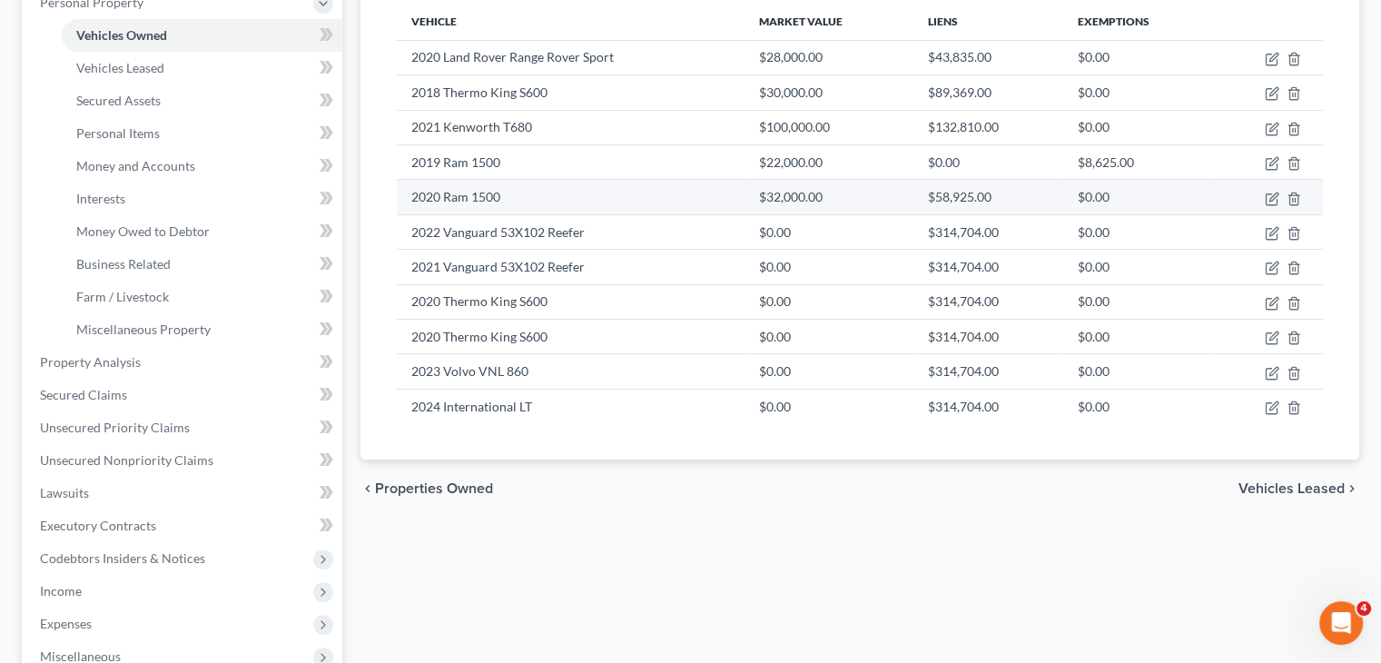
scroll to position [341, 0]
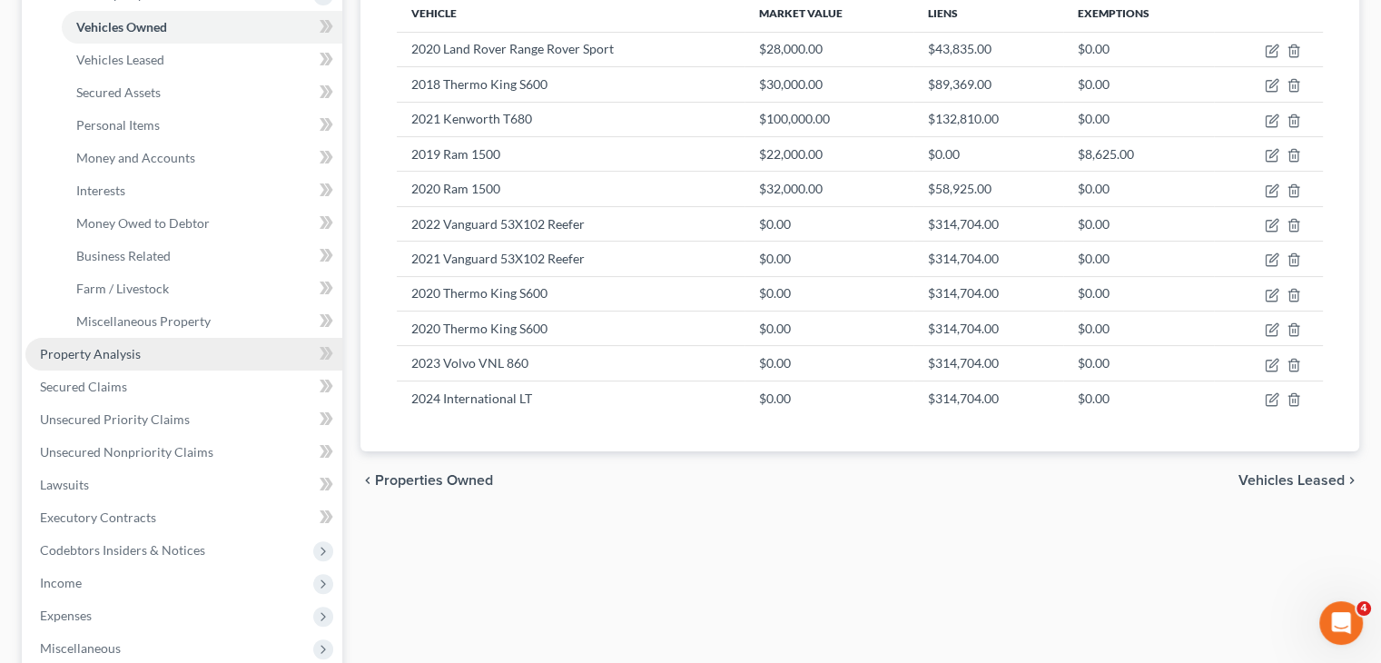
click at [117, 355] on span "Property Analysis" at bounding box center [90, 353] width 101 height 15
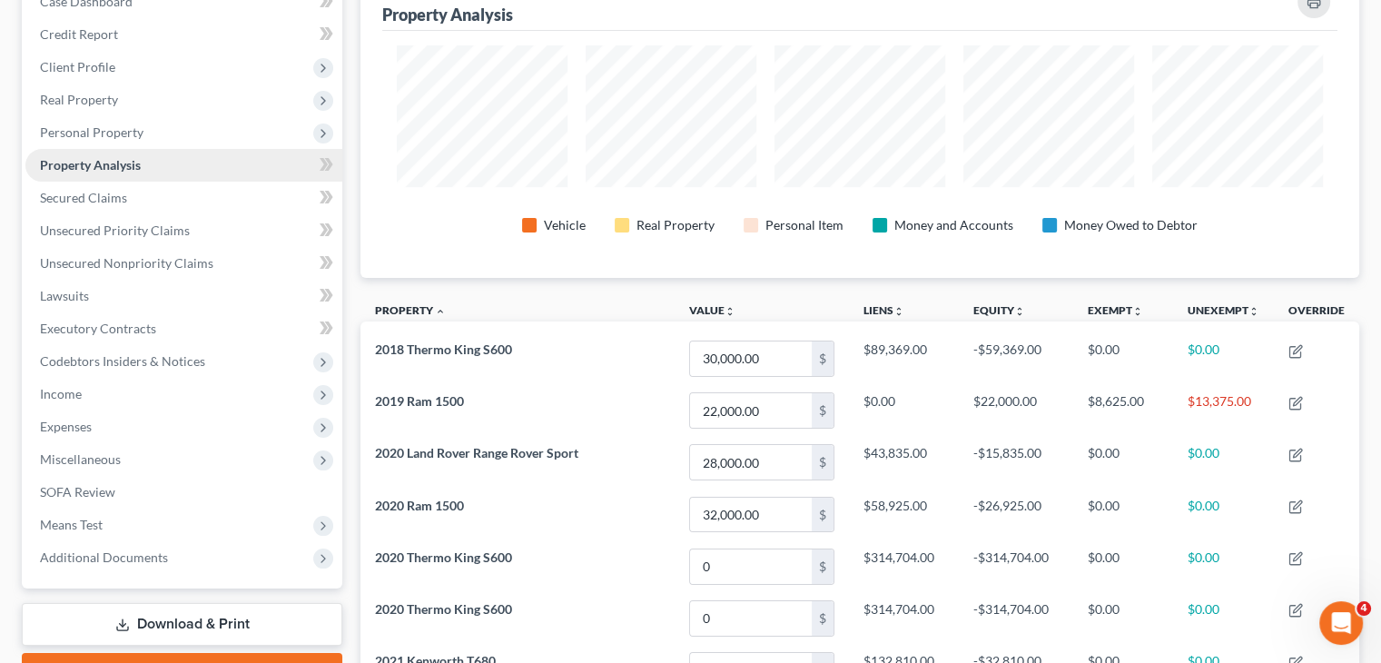
scroll to position [205, 0]
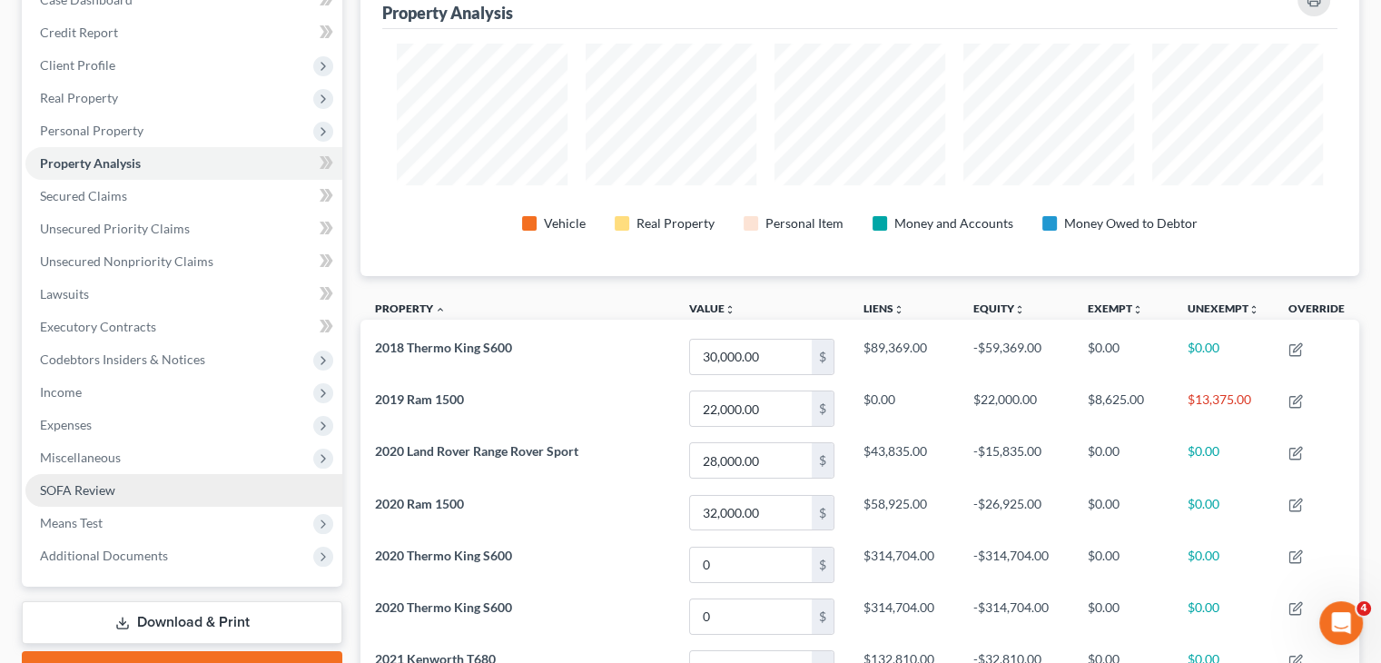
click at [113, 484] on span "SOFA Review" at bounding box center [77, 489] width 75 height 15
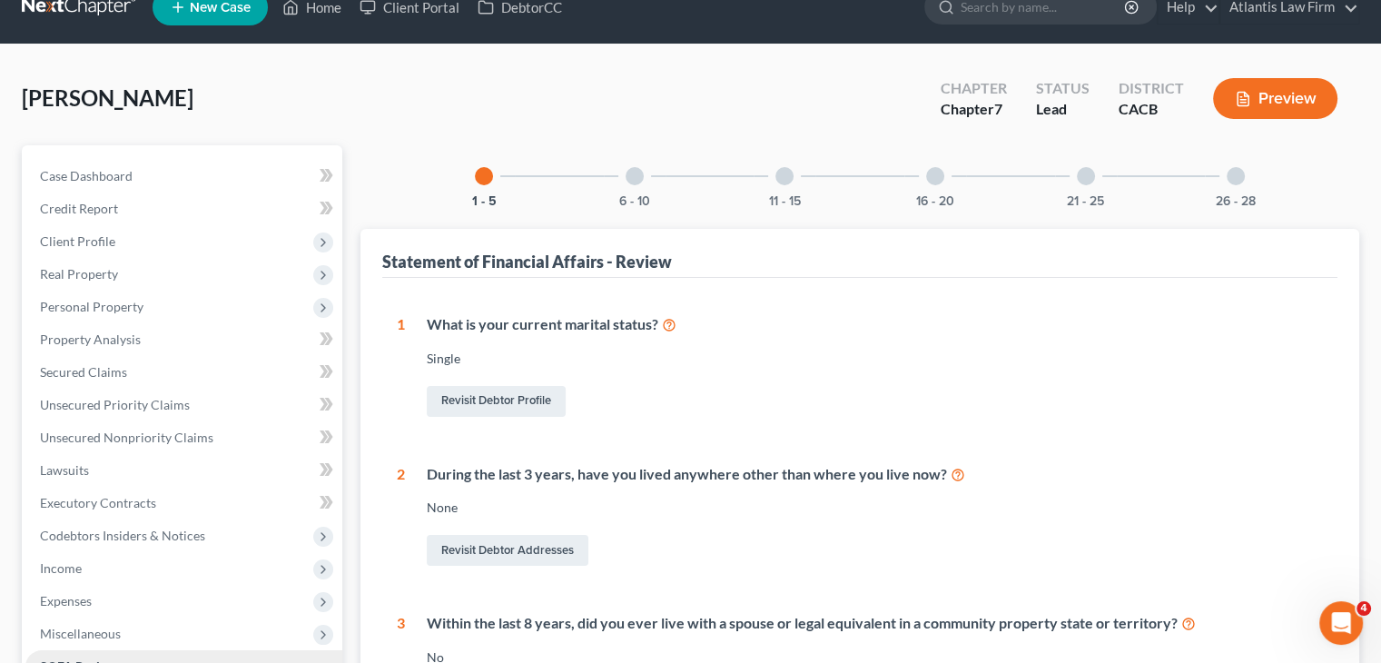
scroll to position [29, 0]
click at [74, 473] on span "Lawsuits" at bounding box center [64, 469] width 49 height 15
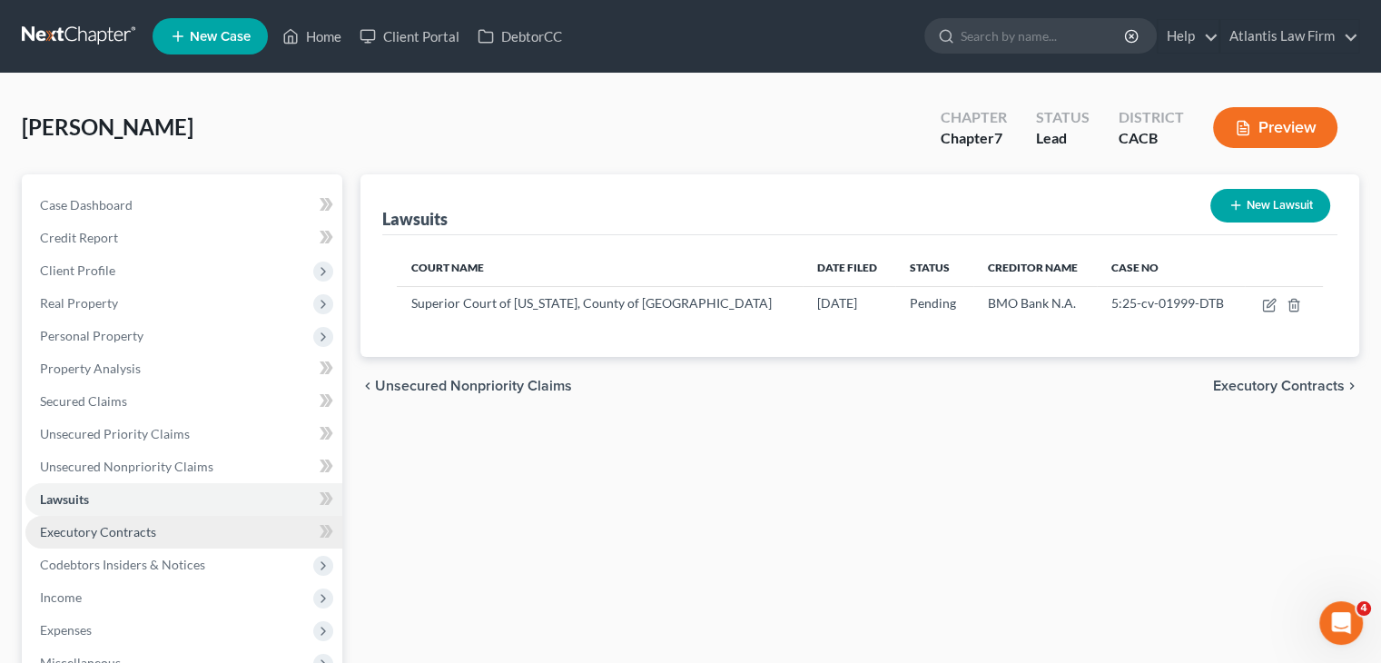
click at [70, 531] on span "Executory Contracts" at bounding box center [98, 531] width 116 height 15
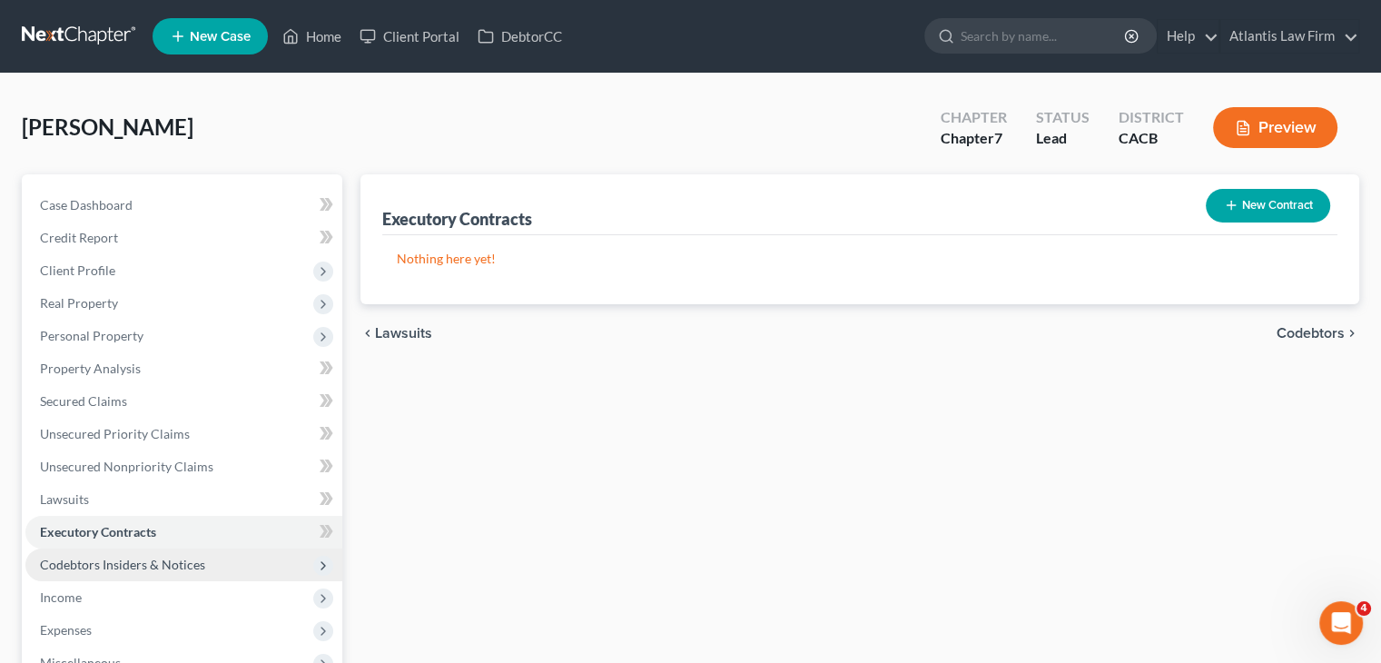
click at [76, 571] on span "Codebtors Insiders & Notices" at bounding box center [122, 564] width 165 height 15
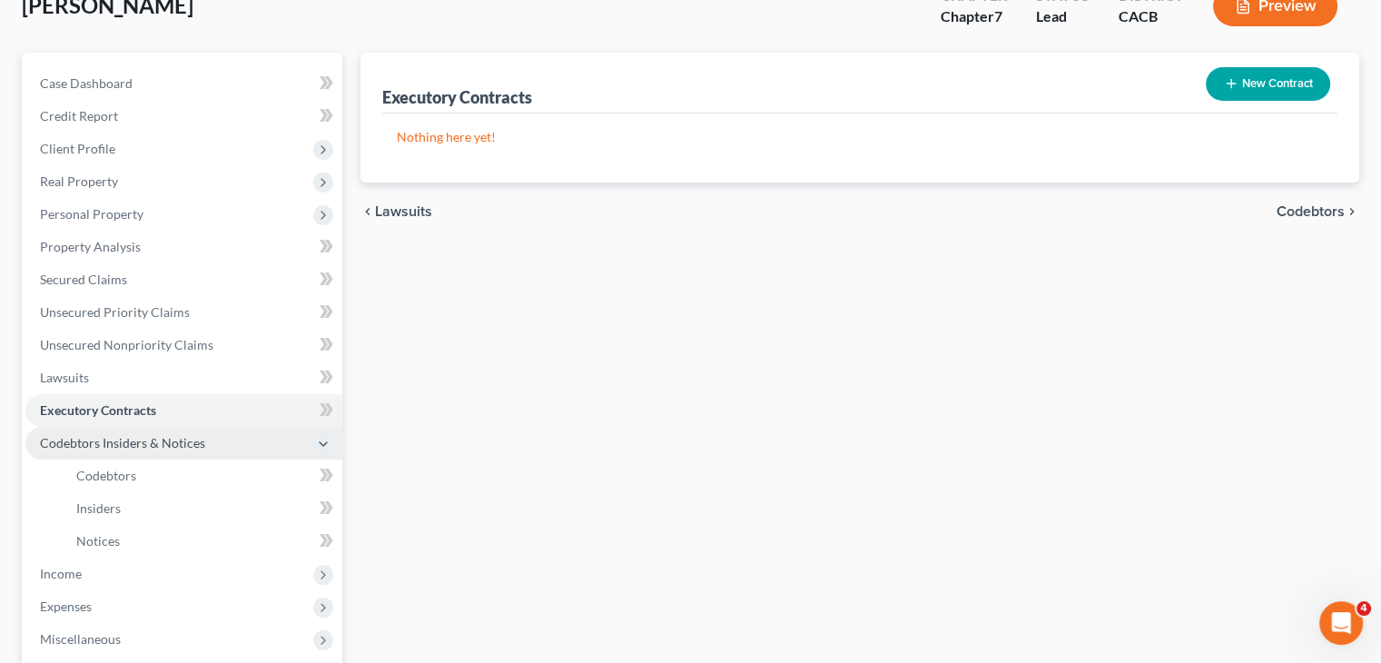
scroll to position [123, 0]
click at [76, 571] on span "Income" at bounding box center [61, 572] width 42 height 15
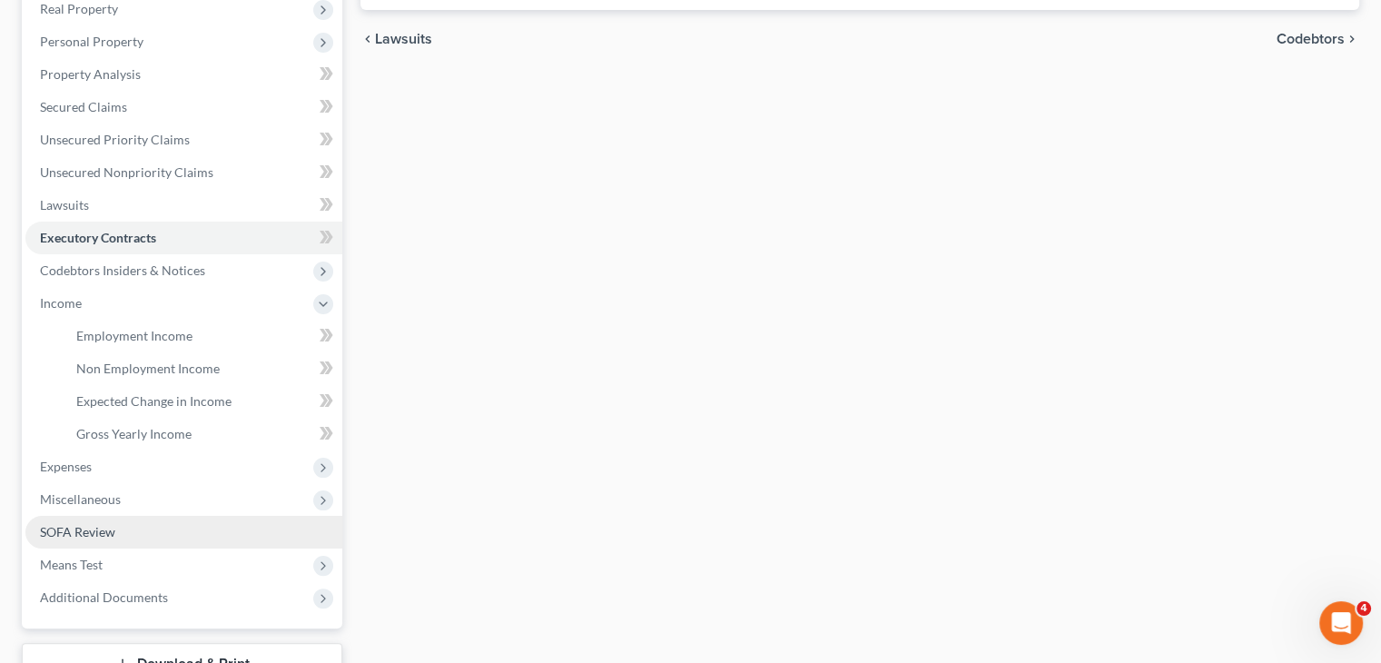
scroll to position [301, 0]
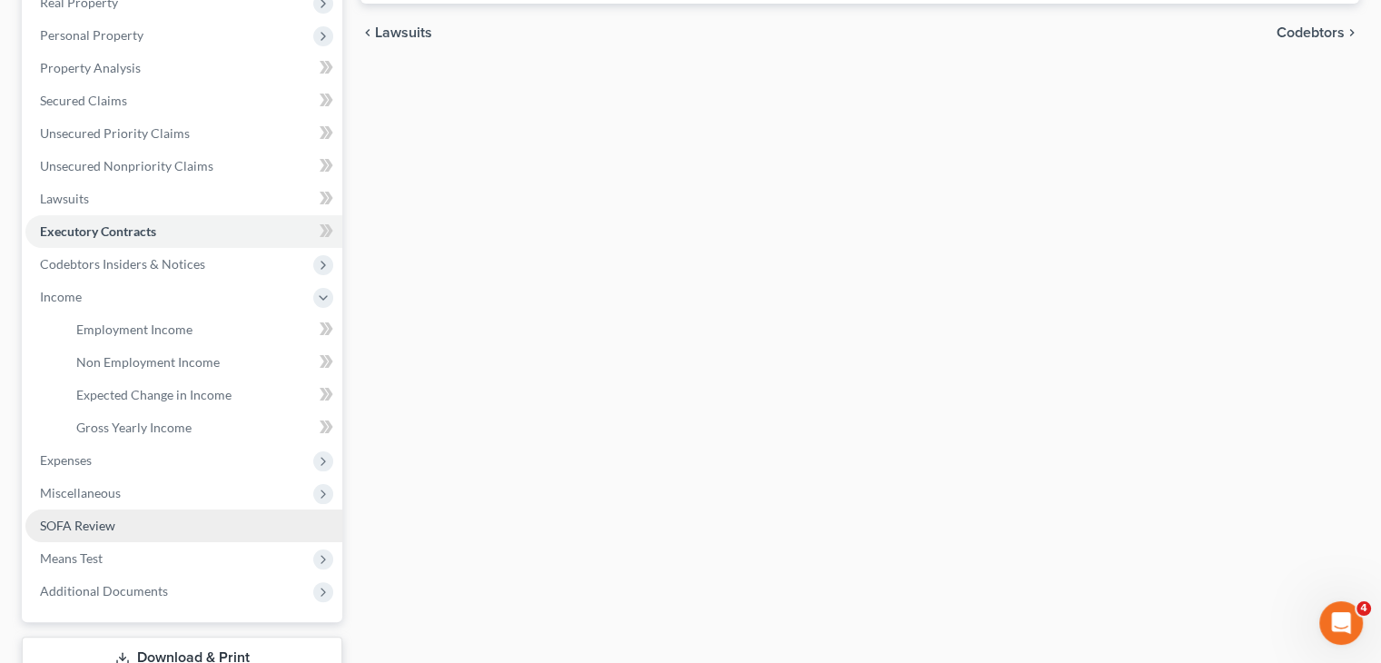
click at [105, 524] on span "SOFA Review" at bounding box center [77, 525] width 75 height 15
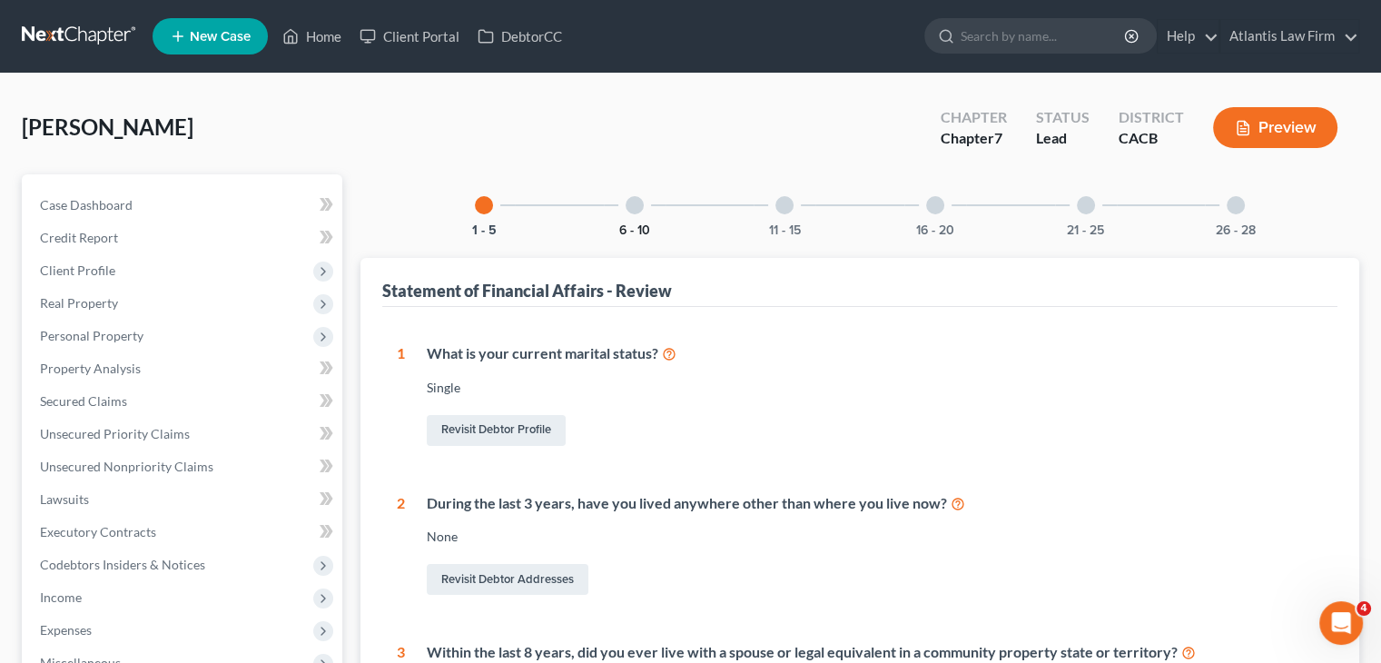
click at [645, 228] on button "6 - 10" at bounding box center [634, 230] width 31 height 13
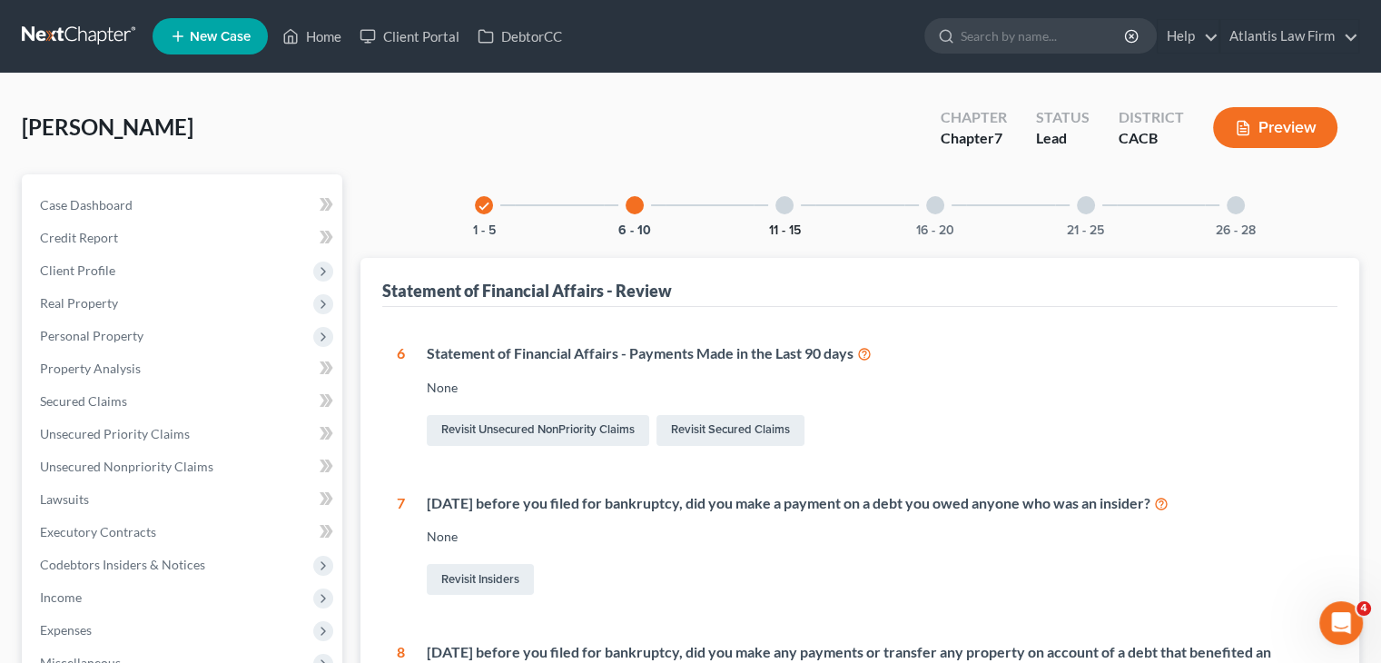
click at [789, 224] on button "11 - 15" at bounding box center [785, 230] width 32 height 13
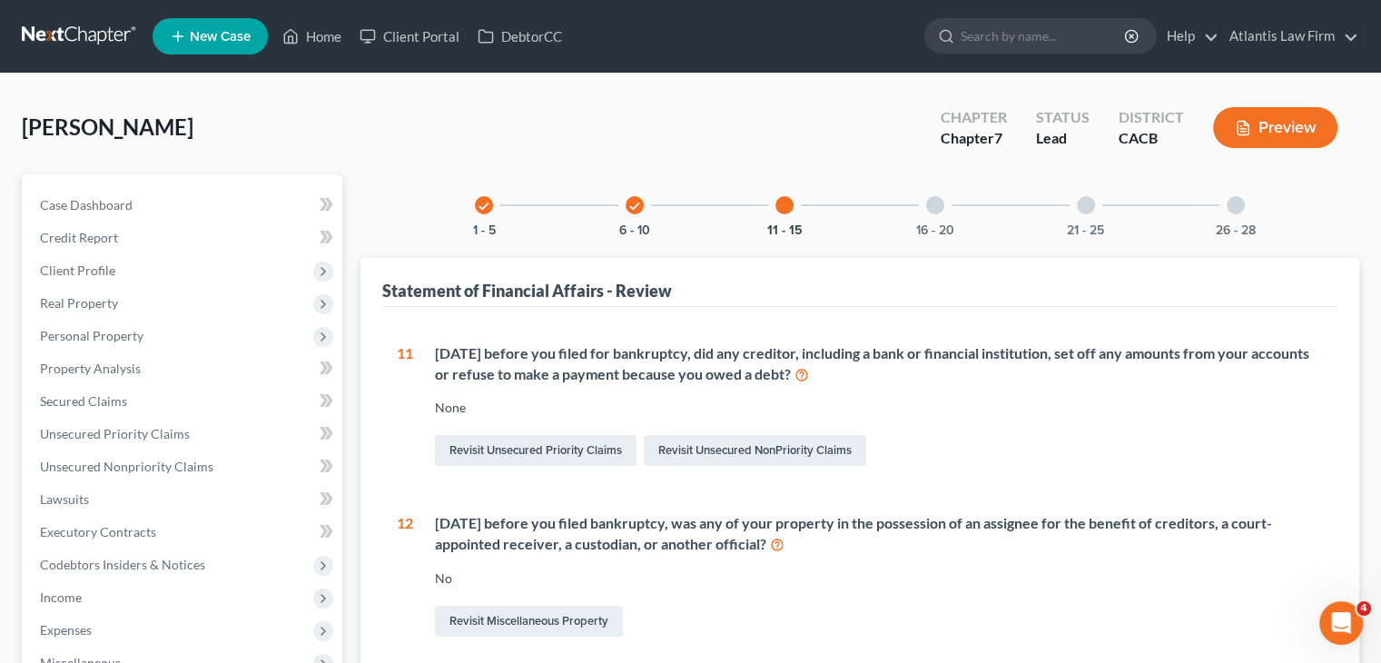
click at [940, 217] on div "16 - 20" at bounding box center [935, 205] width 62 height 62
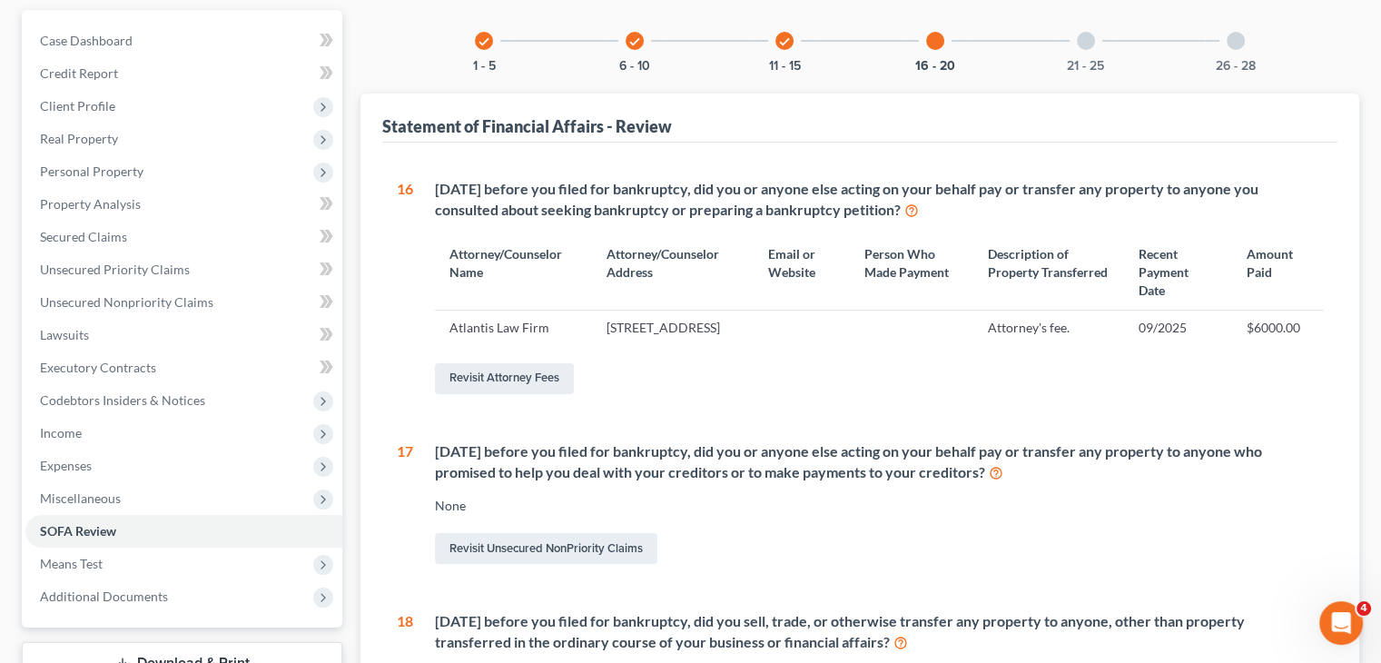
scroll to position [163, 0]
click at [1091, 66] on button "21 - 25" at bounding box center [1085, 67] width 37 height 13
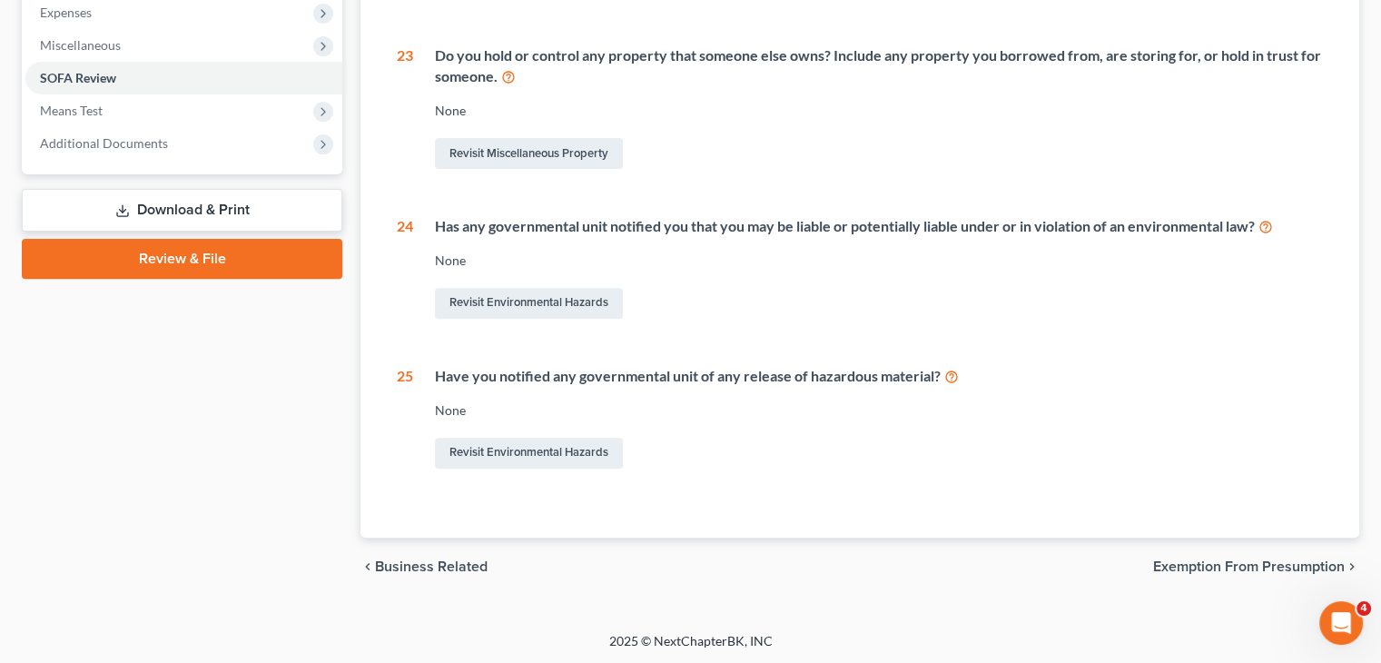
scroll to position [0, 0]
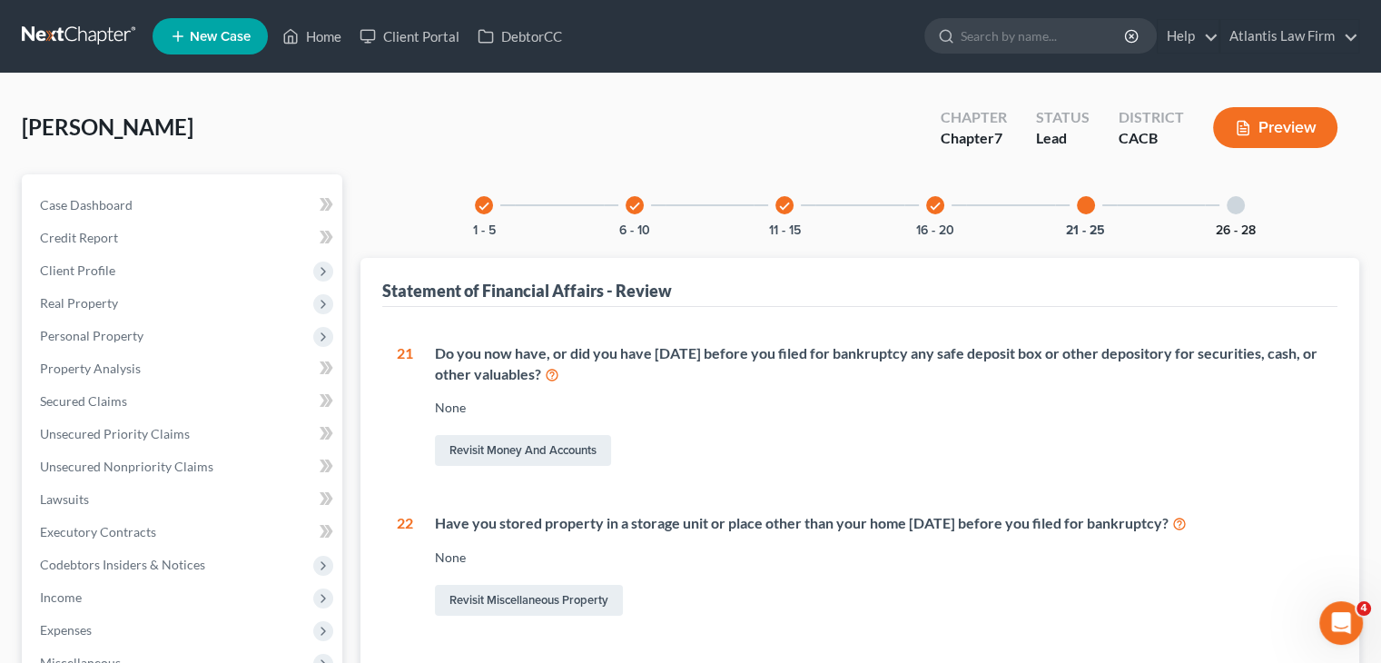
click at [1243, 224] on button "26 - 28" at bounding box center [1236, 230] width 40 height 13
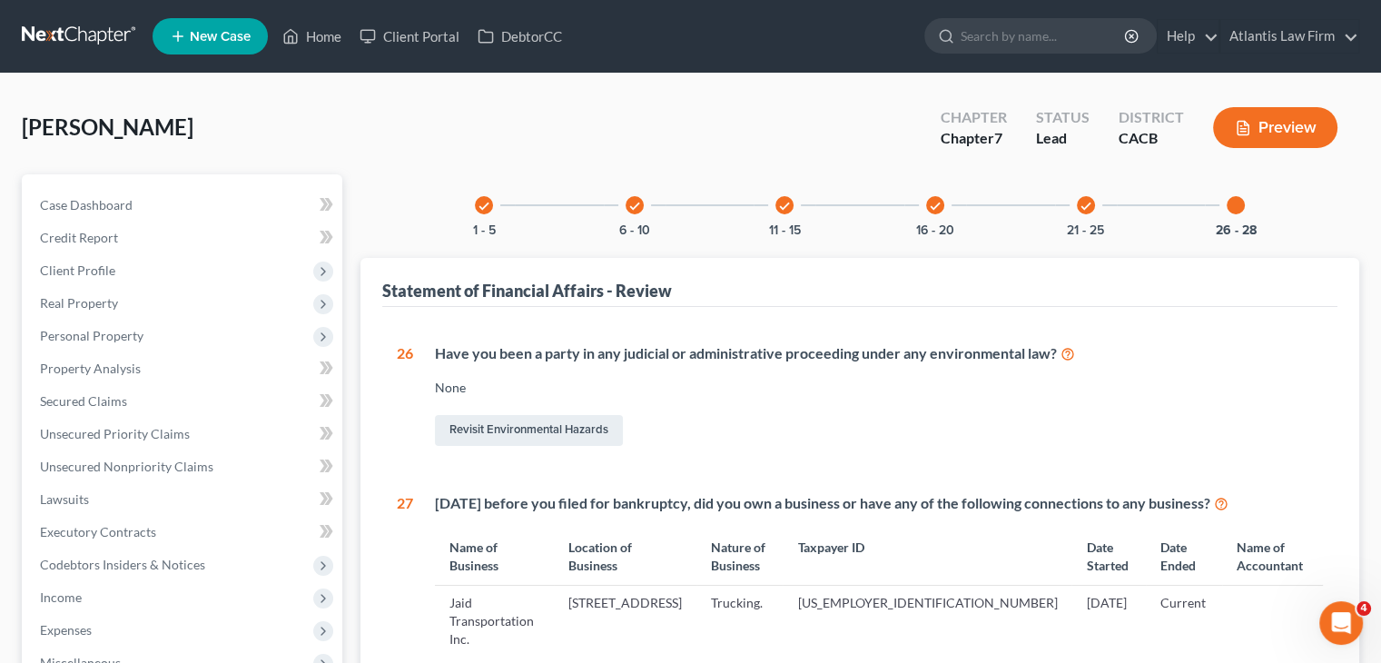
click at [1359, 218] on div "check 1 - 5 check 6 - 10 check 11 - 15 check 16 - 20 check 21 - 25 26 - 28 Stat…" at bounding box center [860, 549] width 999 height 750
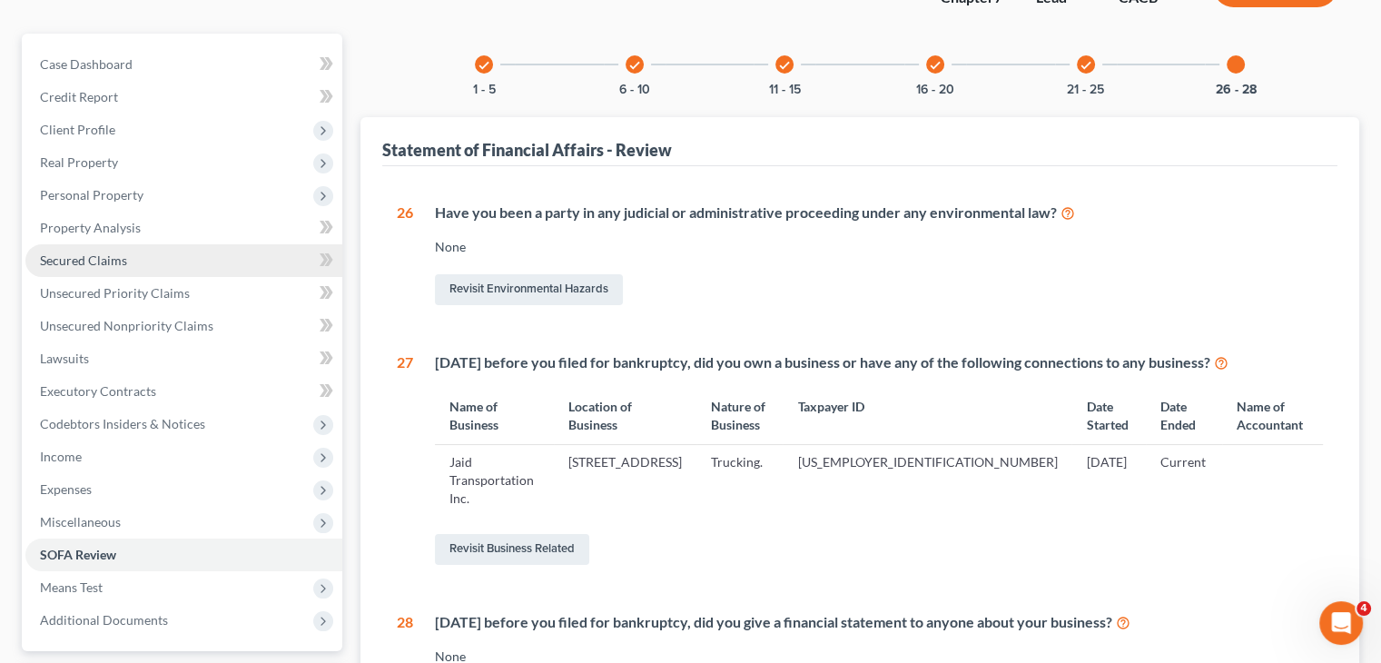
scroll to position [142, 0]
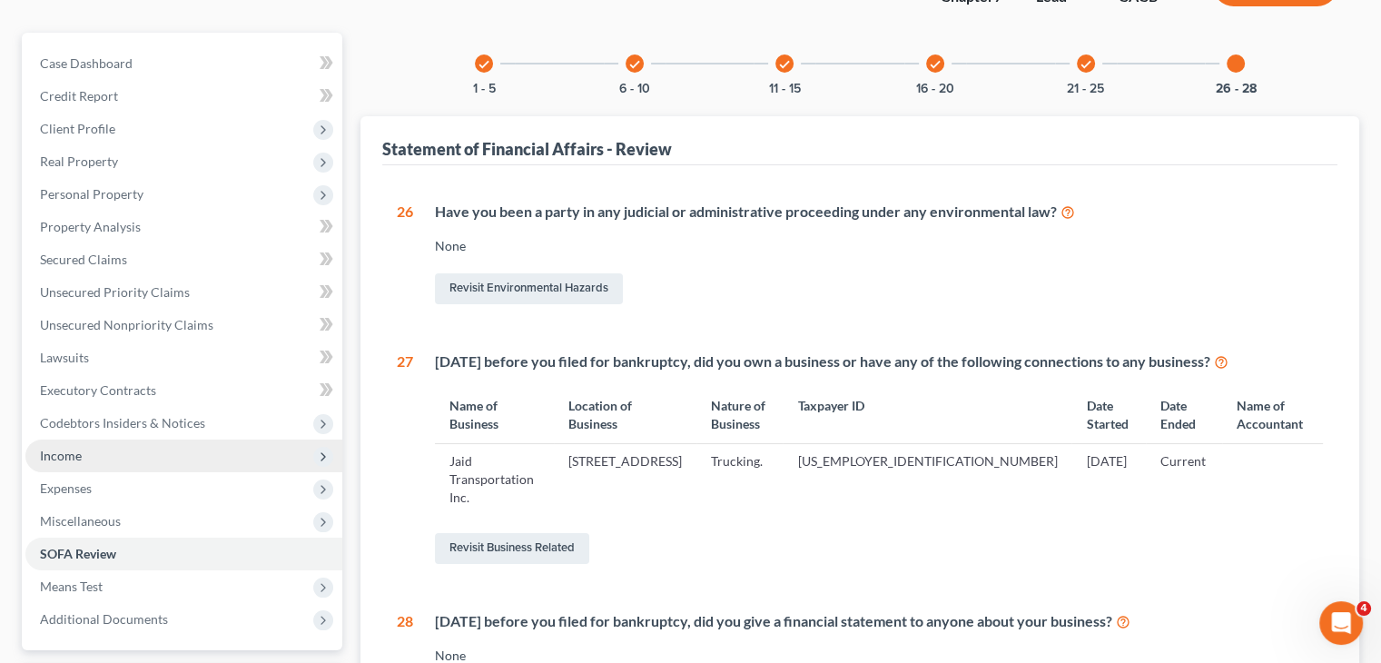
click at [99, 459] on span "Income" at bounding box center [183, 456] width 317 height 33
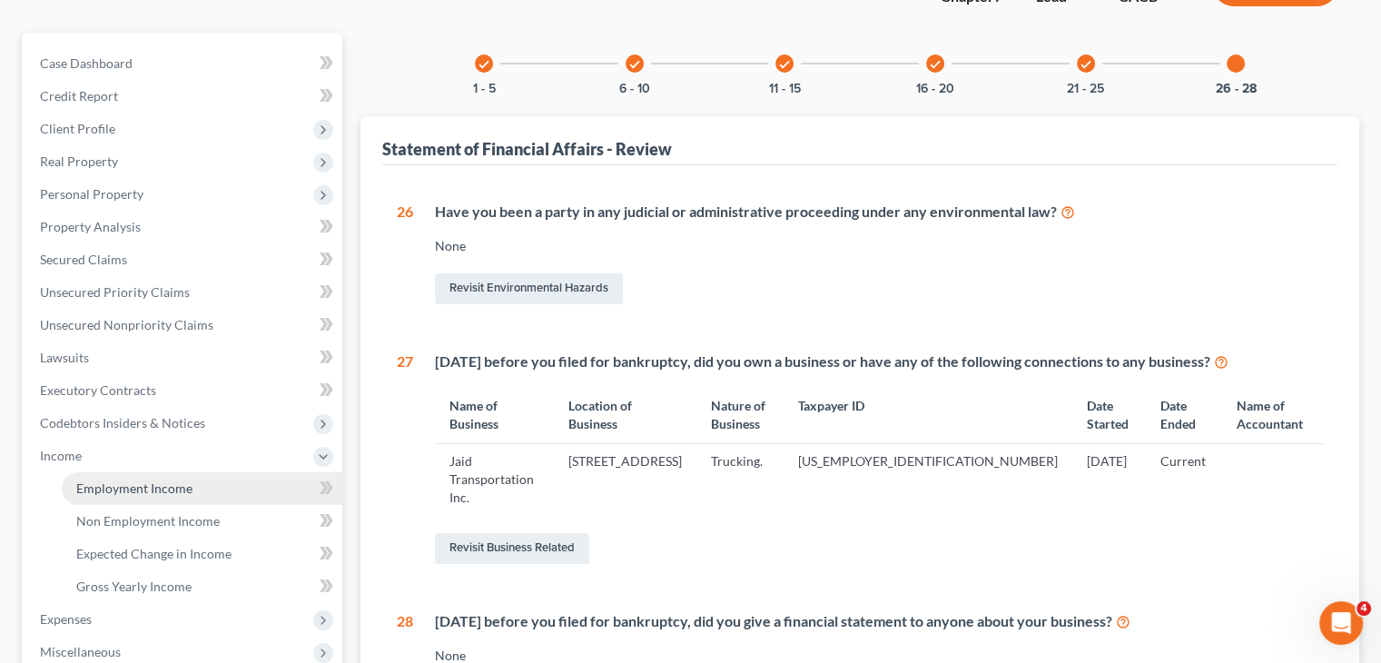
click at [107, 486] on span "Employment Income" at bounding box center [134, 487] width 116 height 15
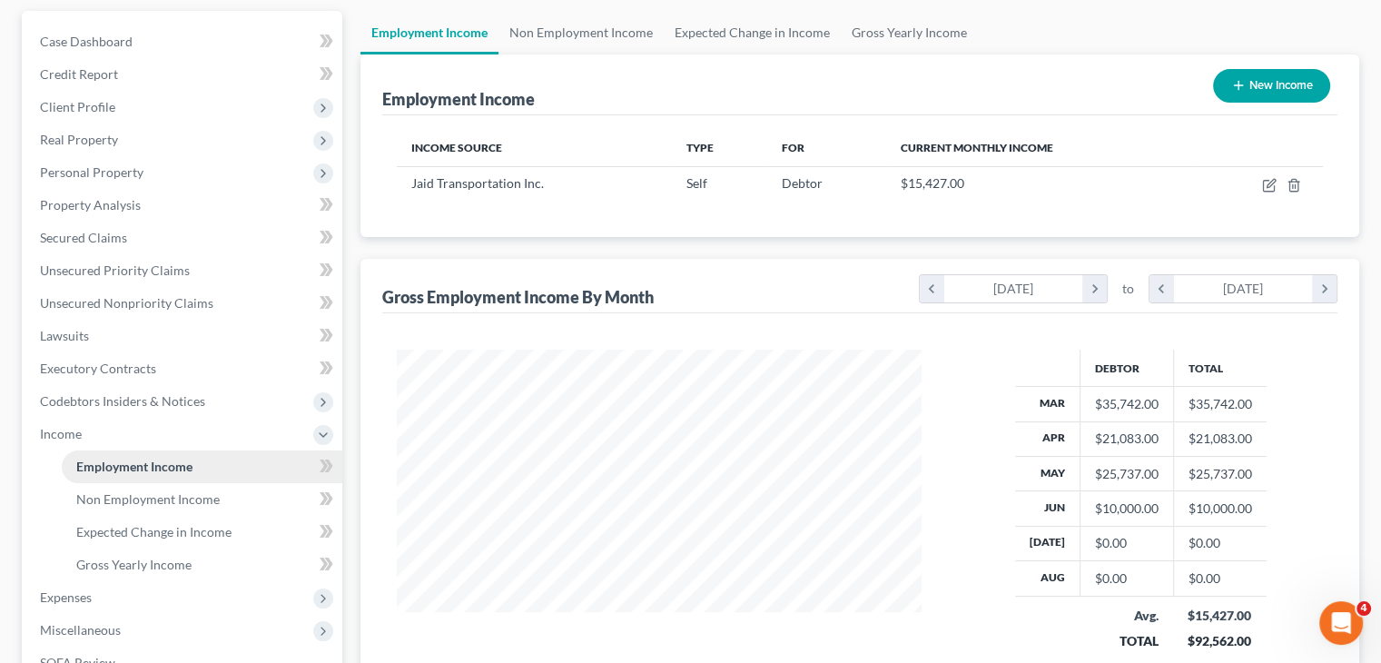
scroll to position [171, 0]
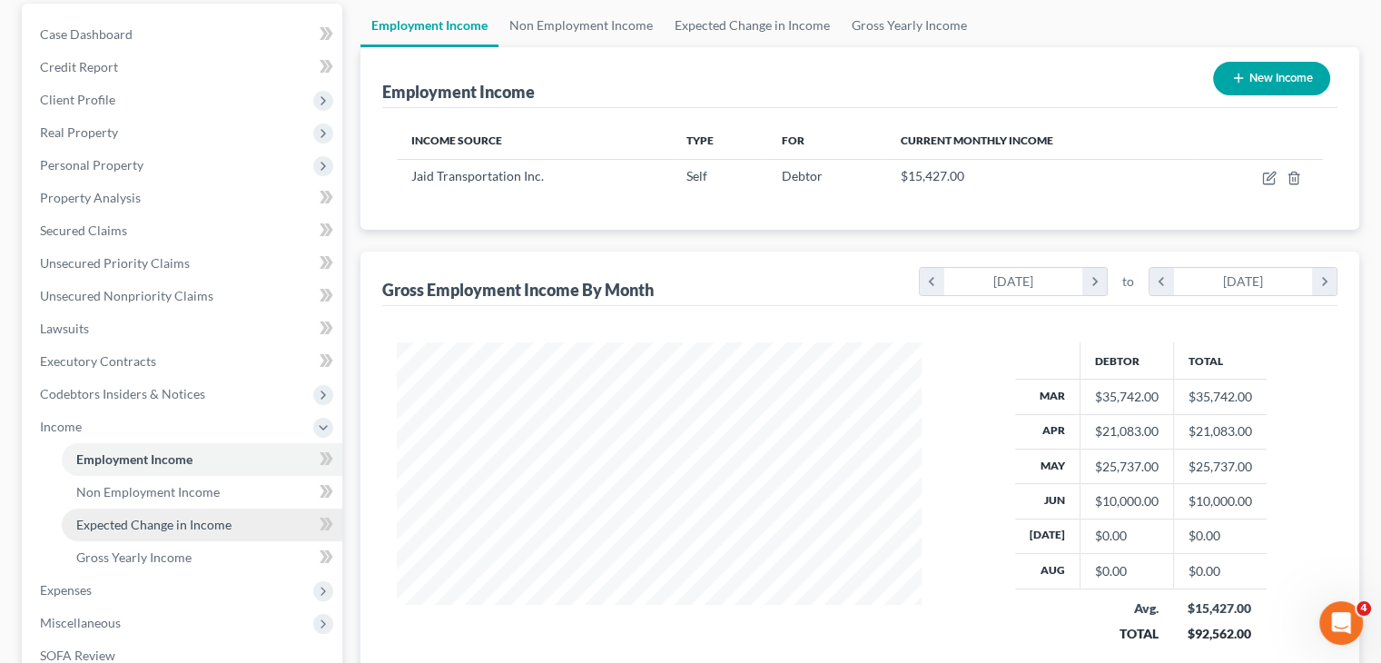
click at [106, 538] on link "Expected Change in Income" at bounding box center [202, 525] width 281 height 33
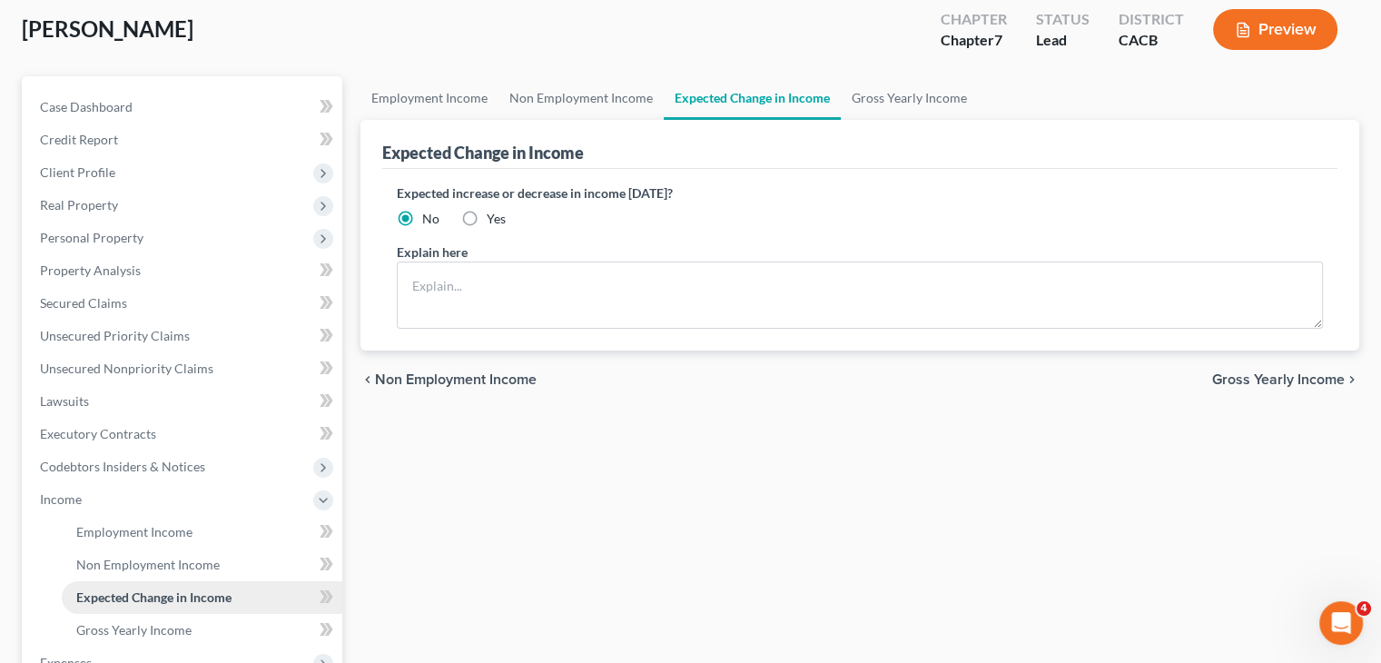
scroll to position [107, 0]
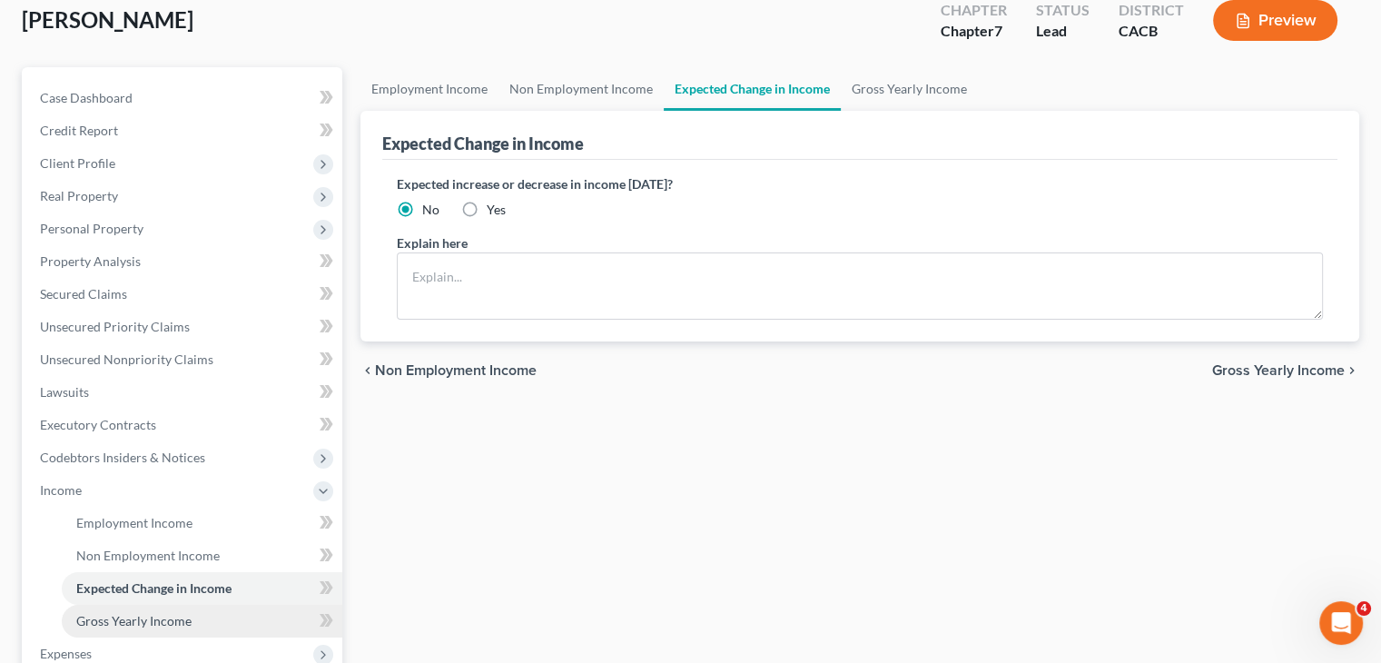
click at [120, 620] on span "Gross Yearly Income" at bounding box center [133, 620] width 115 height 15
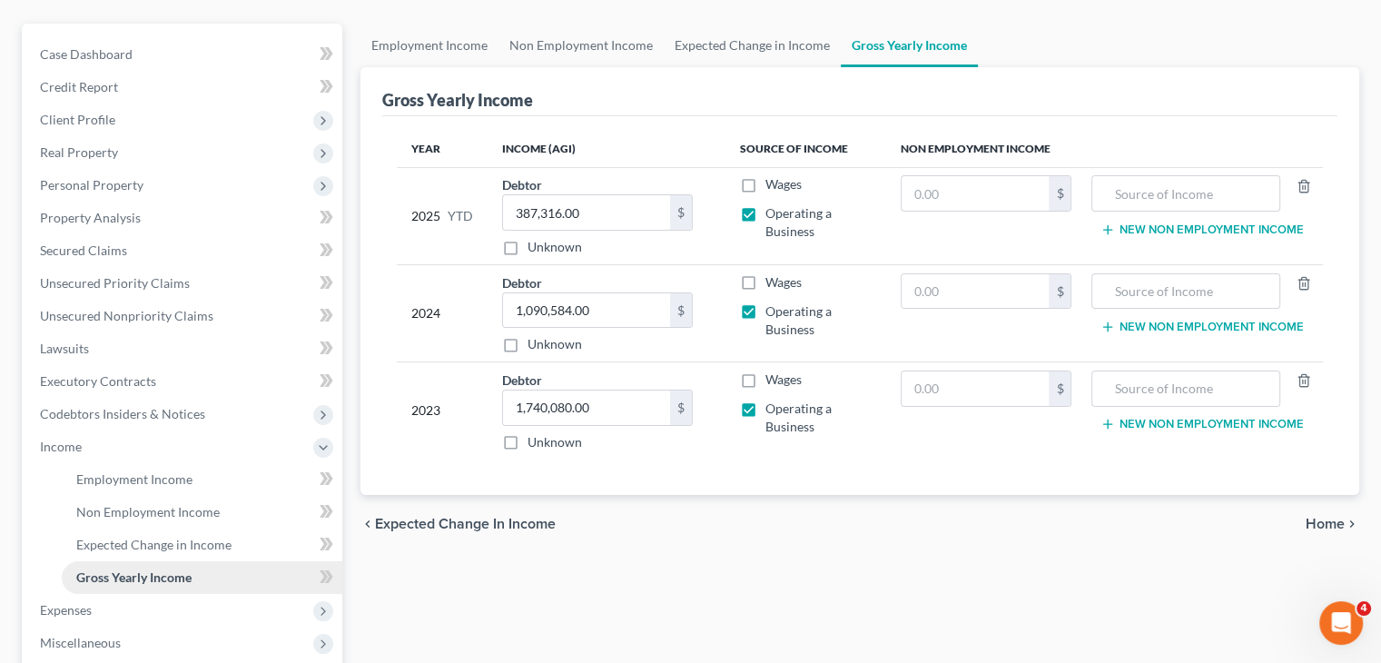
scroll to position [93, 0]
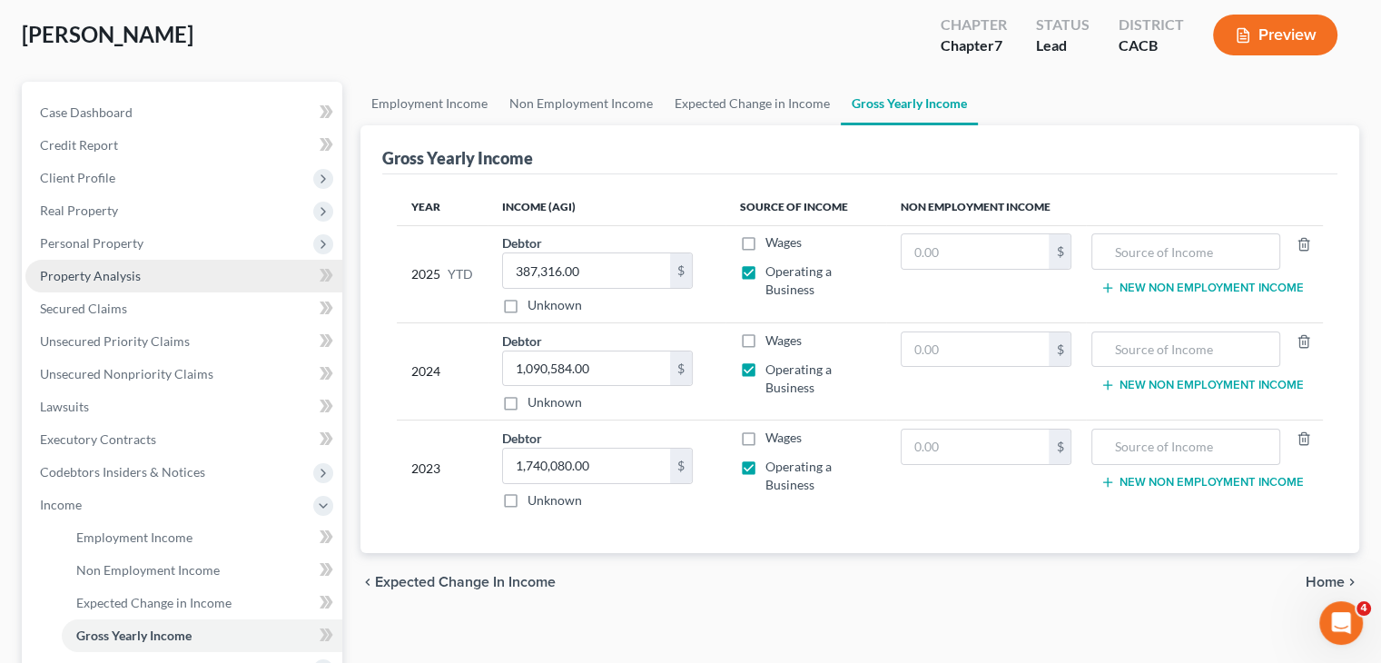
click at [127, 269] on span "Property Analysis" at bounding box center [90, 275] width 101 height 15
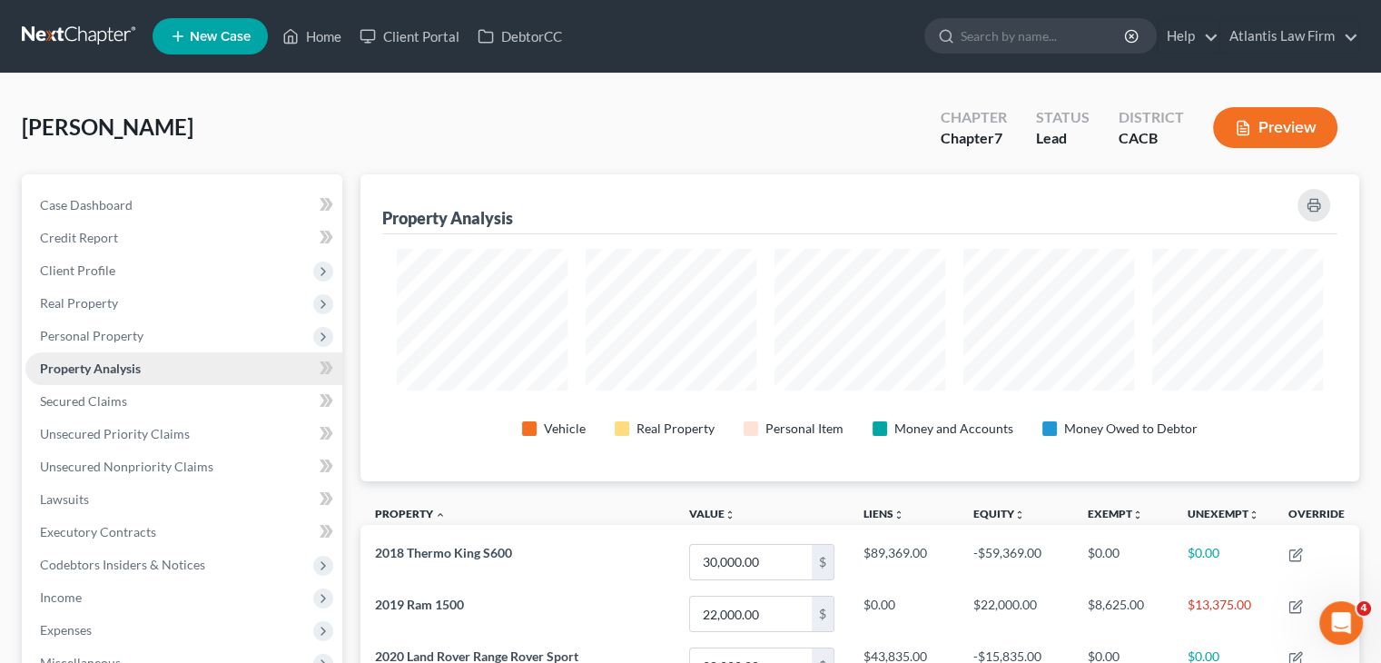
scroll to position [307, 998]
click at [114, 336] on span "Personal Property" at bounding box center [92, 335] width 104 height 15
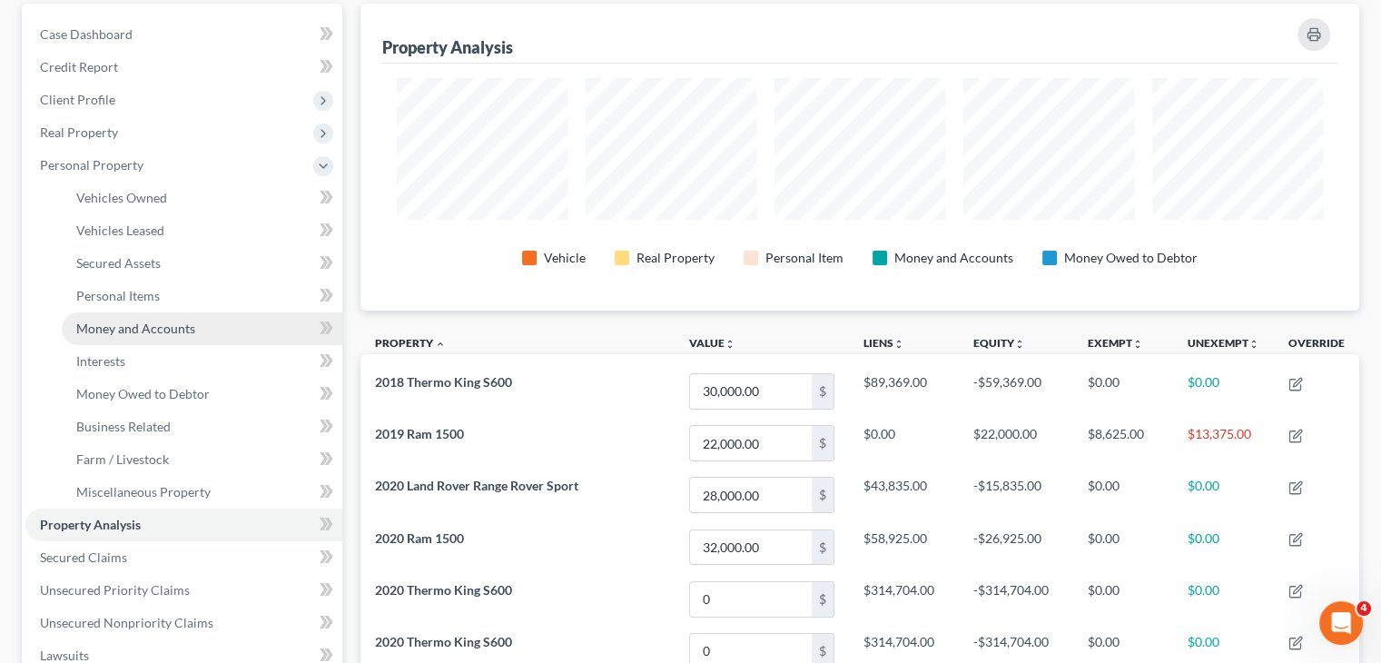
scroll to position [170, 0]
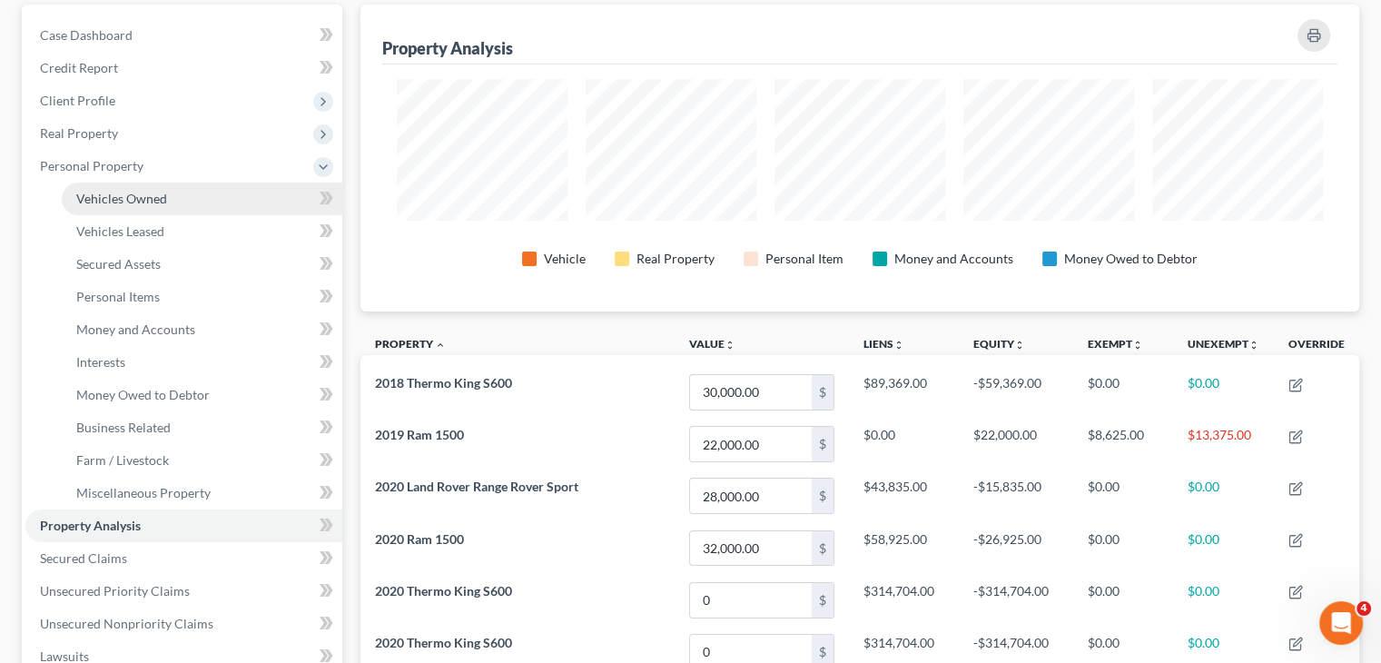
click at [143, 193] on span "Vehicles Owned" at bounding box center [121, 198] width 91 height 15
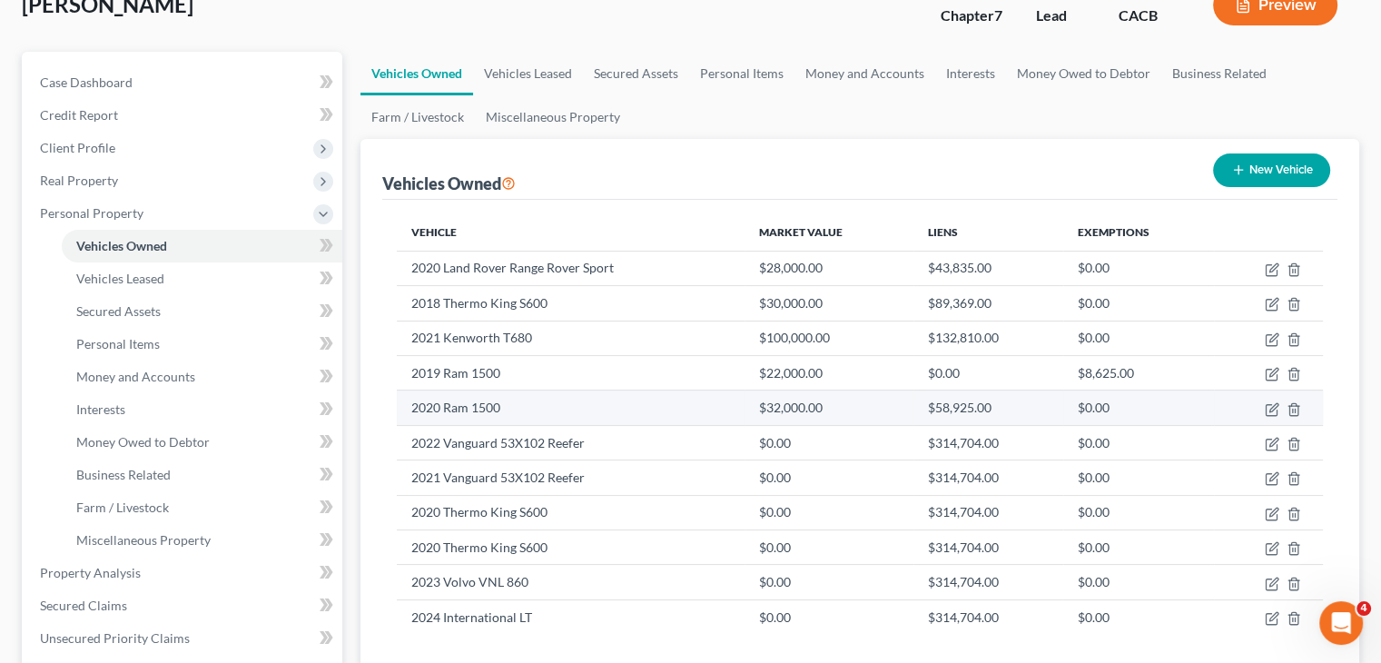
scroll to position [124, 0]
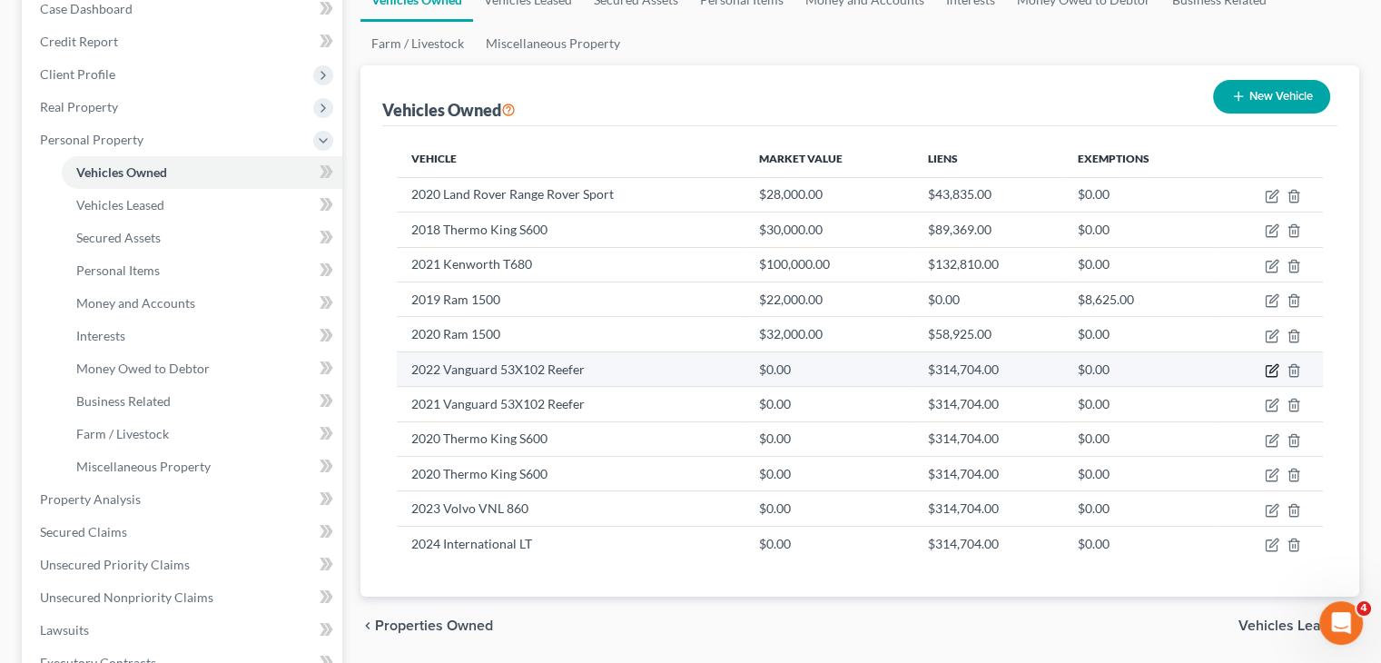
click at [1273, 370] on icon "button" at bounding box center [1274, 368] width 8 height 8
select select "0"
select select "4"
select select "2"
select select "0"
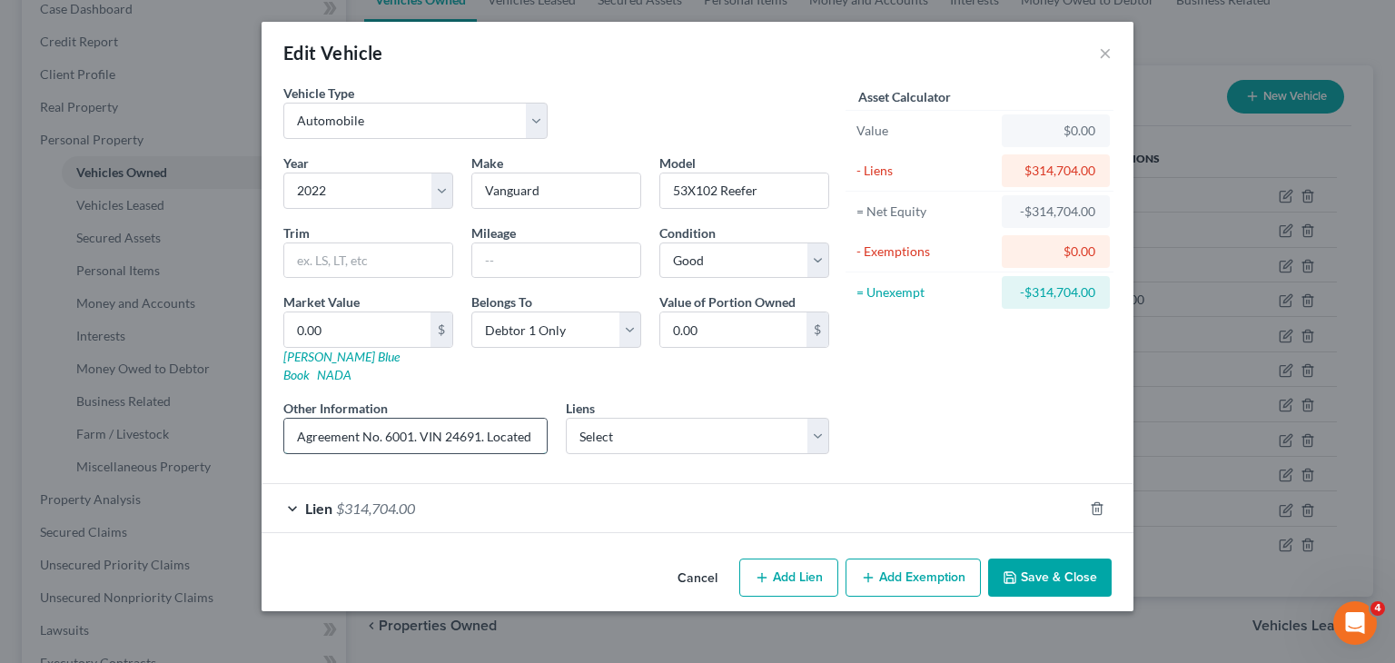
click at [498, 419] on input "Agreement No. 6001. VIN 24691. Located at [STREET_ADDRESS]." at bounding box center [415, 436] width 262 height 35
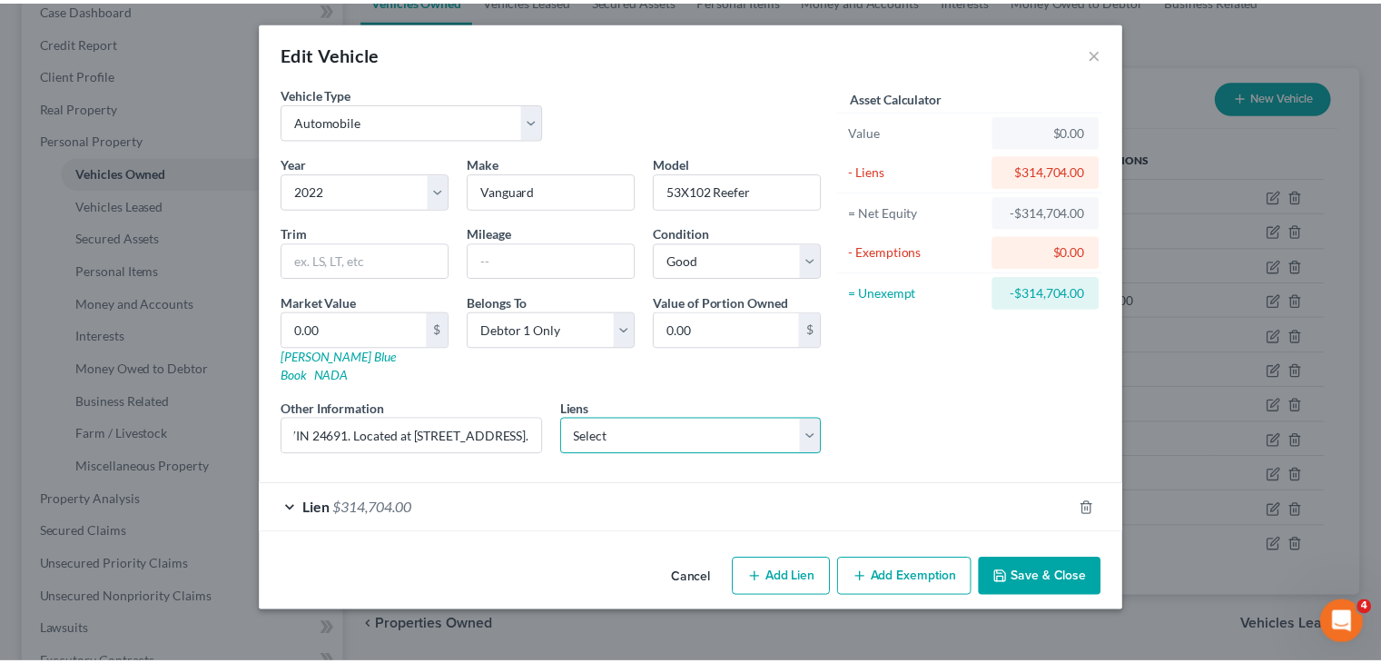
scroll to position [0, 0]
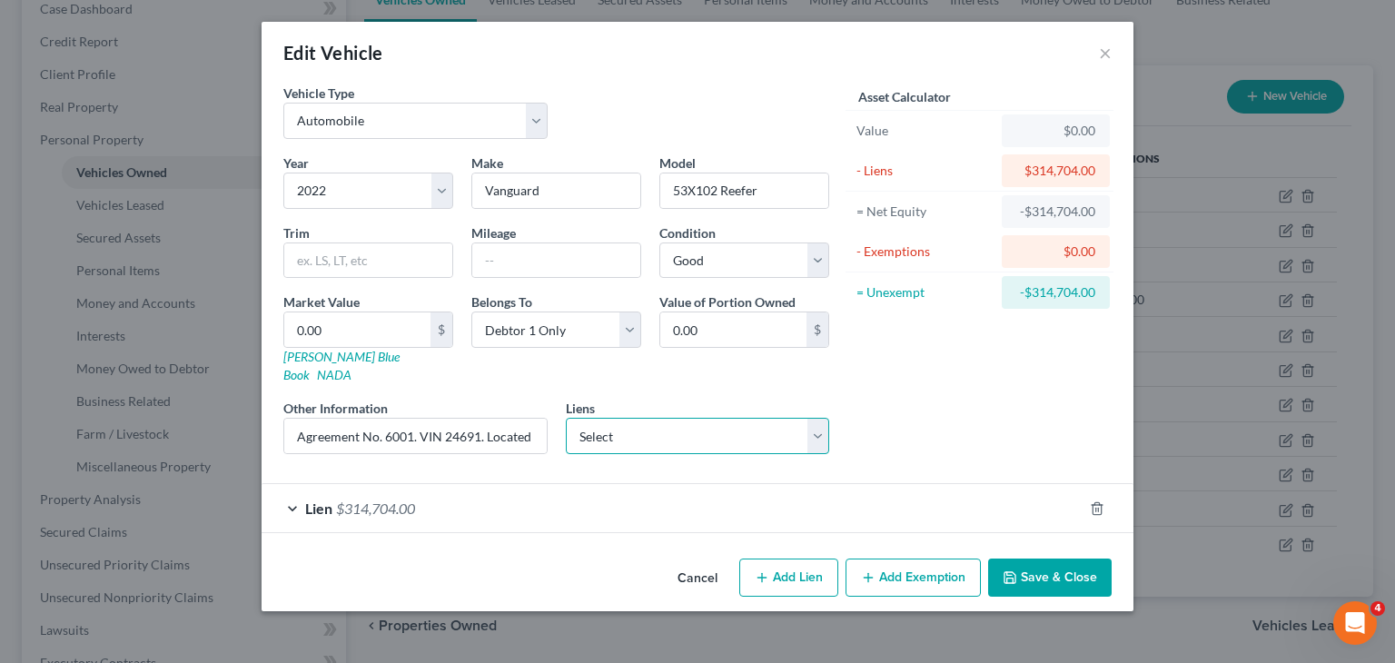
click at [826, 421] on select "Select Quality Leasing Co. Inc. - $30,730.00" at bounding box center [698, 436] width 264 height 36
click at [478, 419] on input "Agreement No. 6001. VIN 24691. Located at [STREET_ADDRESS]." at bounding box center [415, 436] width 262 height 35
click at [1112, 52] on div "Edit Vehicle ×" at bounding box center [698, 53] width 872 height 62
click at [1104, 52] on button "×" at bounding box center [1105, 53] width 13 height 22
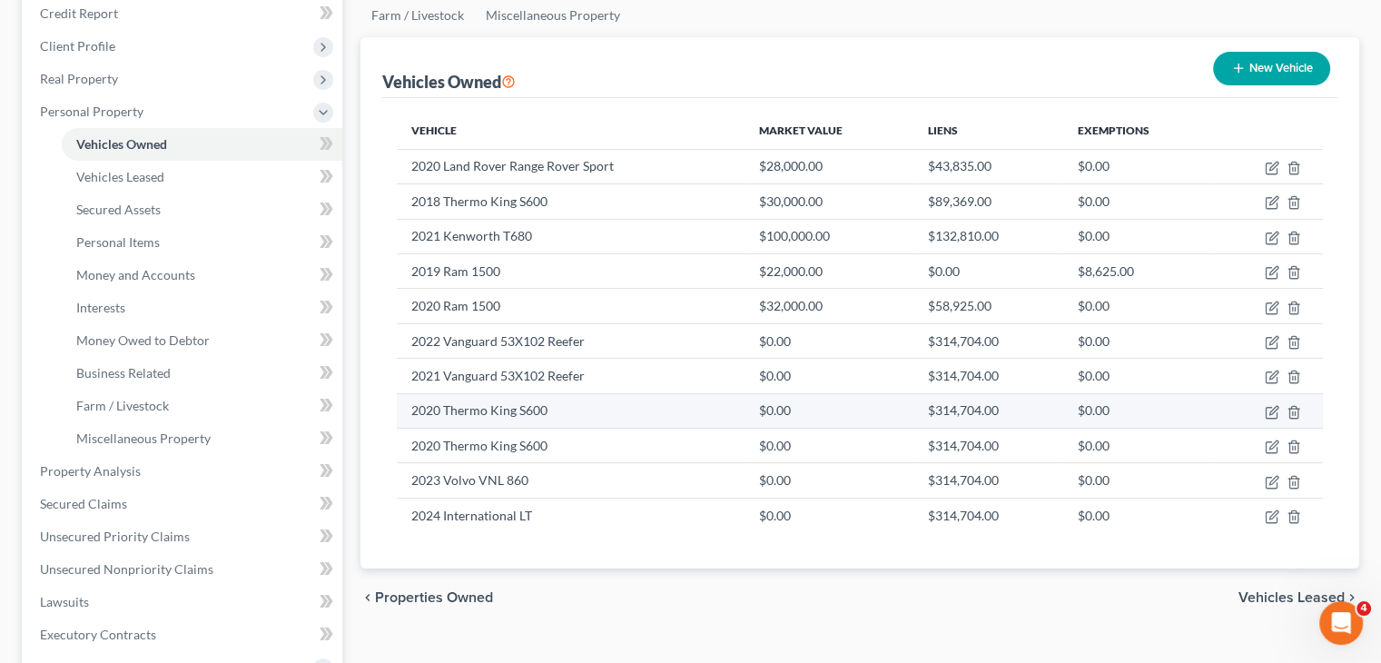
scroll to position [223, 0]
